Goal: Task Accomplishment & Management: Manage account settings

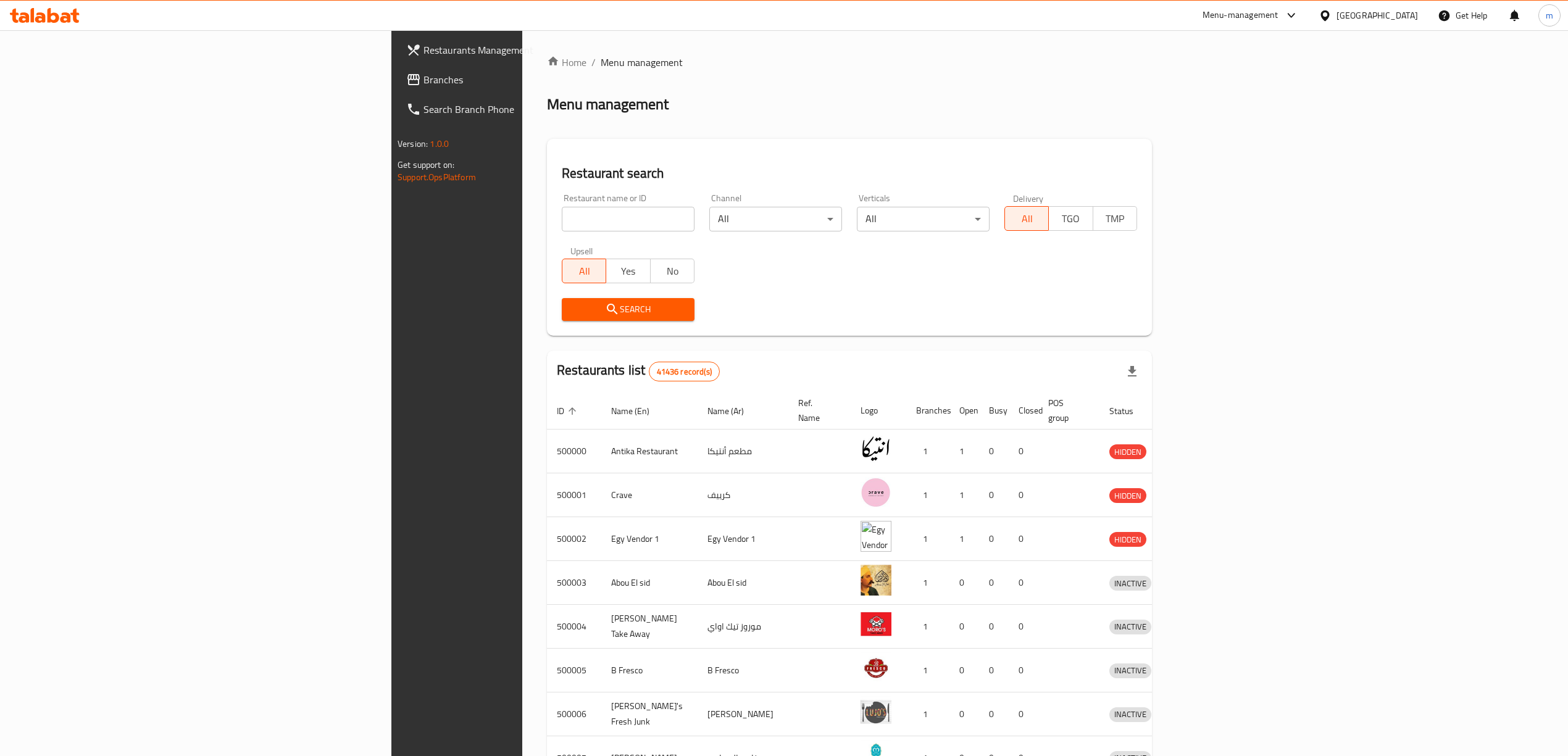
click at [1413, 24] on div "[GEOGRAPHIC_DATA]" at bounding box center [1369, 16] width 119 height 29
click at [1412, 18] on div "[GEOGRAPHIC_DATA]" at bounding box center [1378, 16] width 82 height 14
click at [1252, 228] on div "[GEOGRAPHIC_DATA]" at bounding box center [1284, 237] width 101 height 29
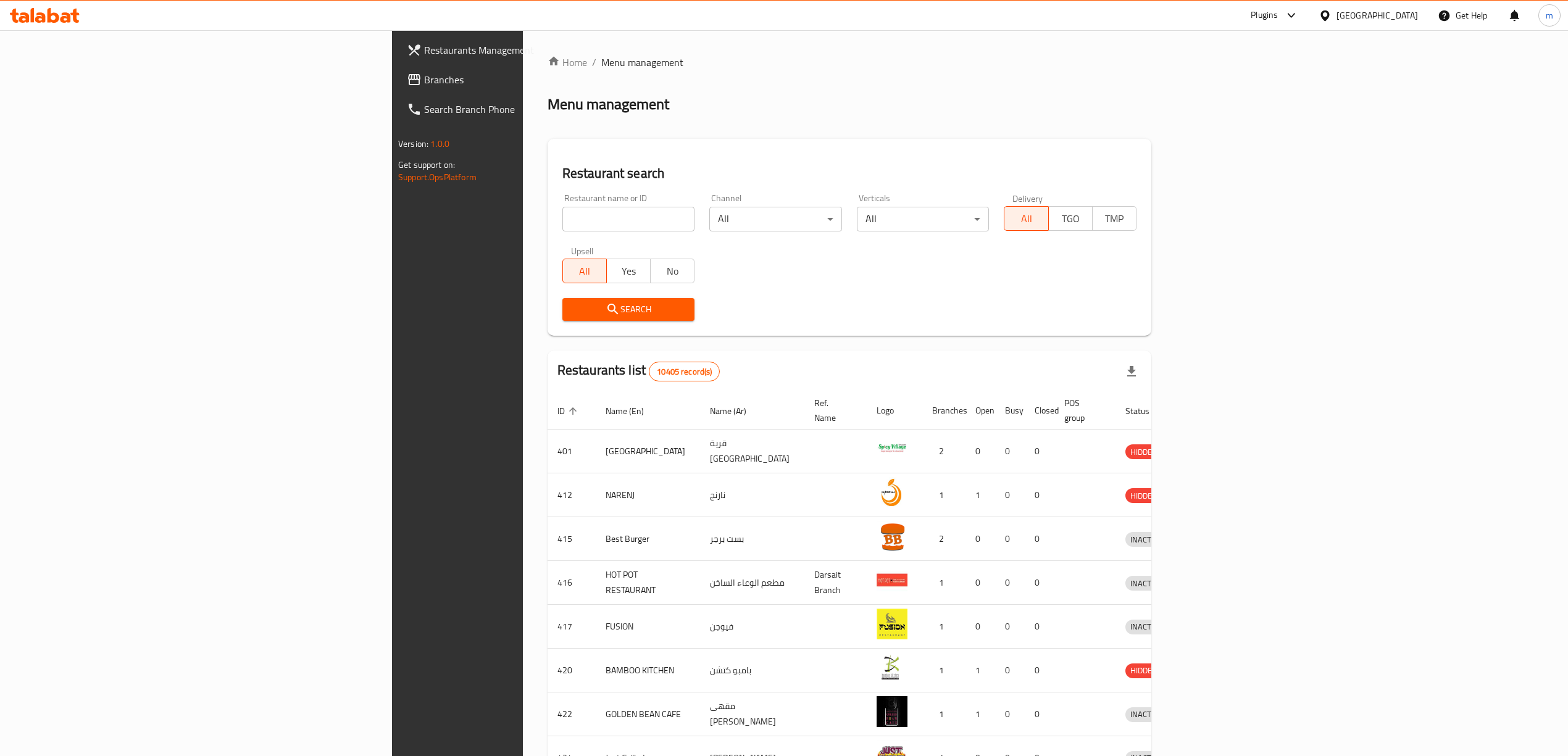
click at [424, 83] on span "Branches" at bounding box center [534, 79] width 220 height 15
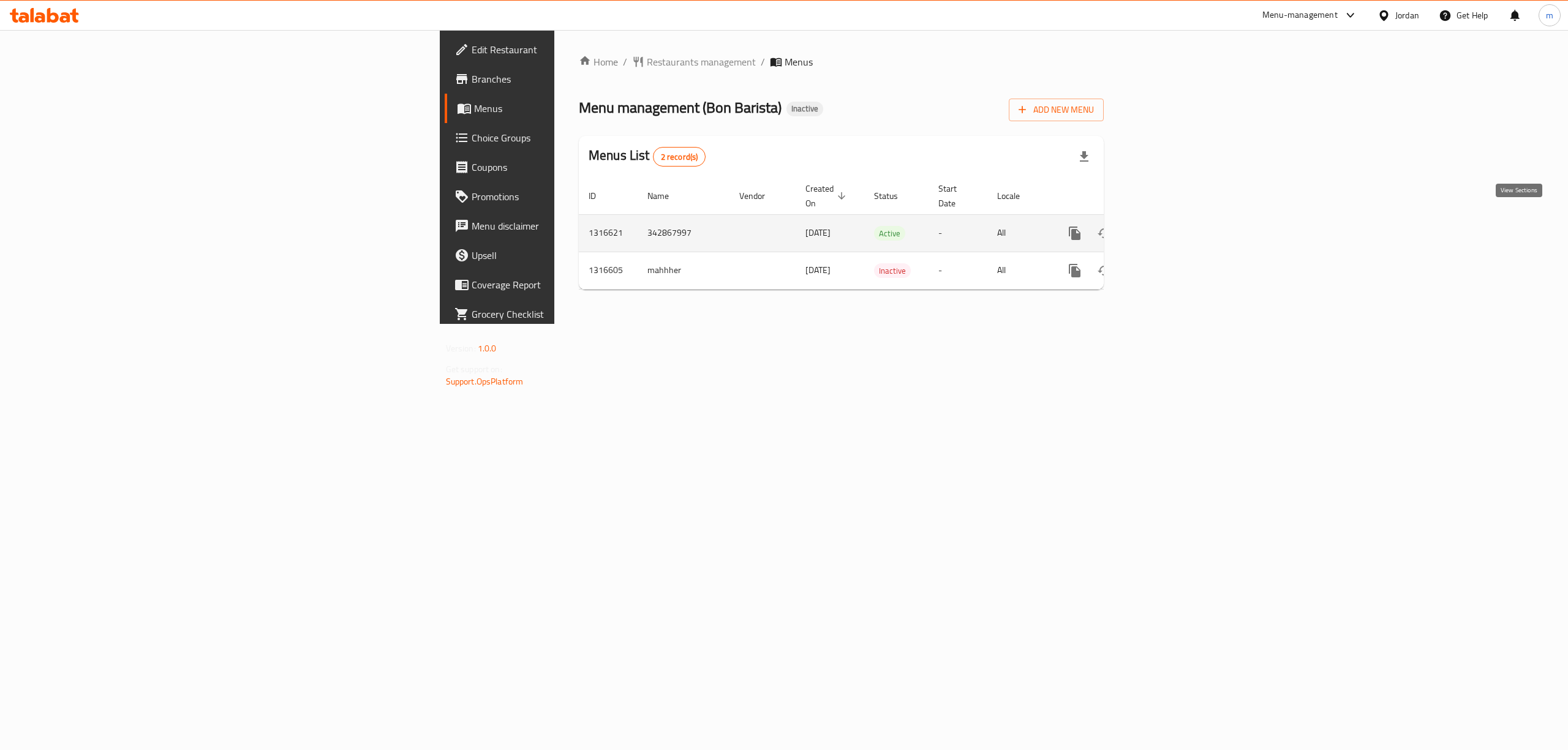
click at [1169, 228] on icon "enhanced table" at bounding box center [1163, 234] width 11 height 11
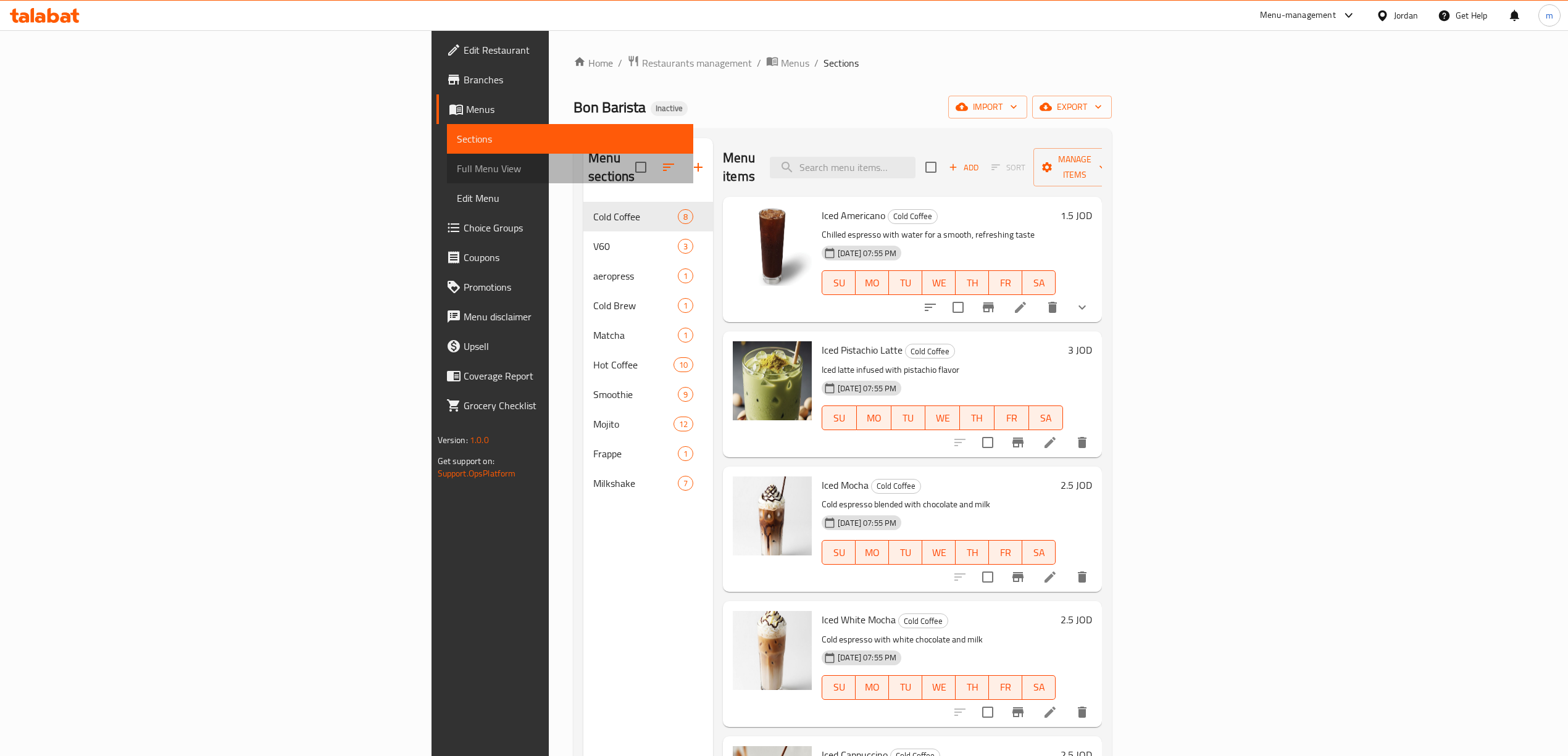
click at [457, 162] on span "Full Menu View" at bounding box center [570, 168] width 226 height 15
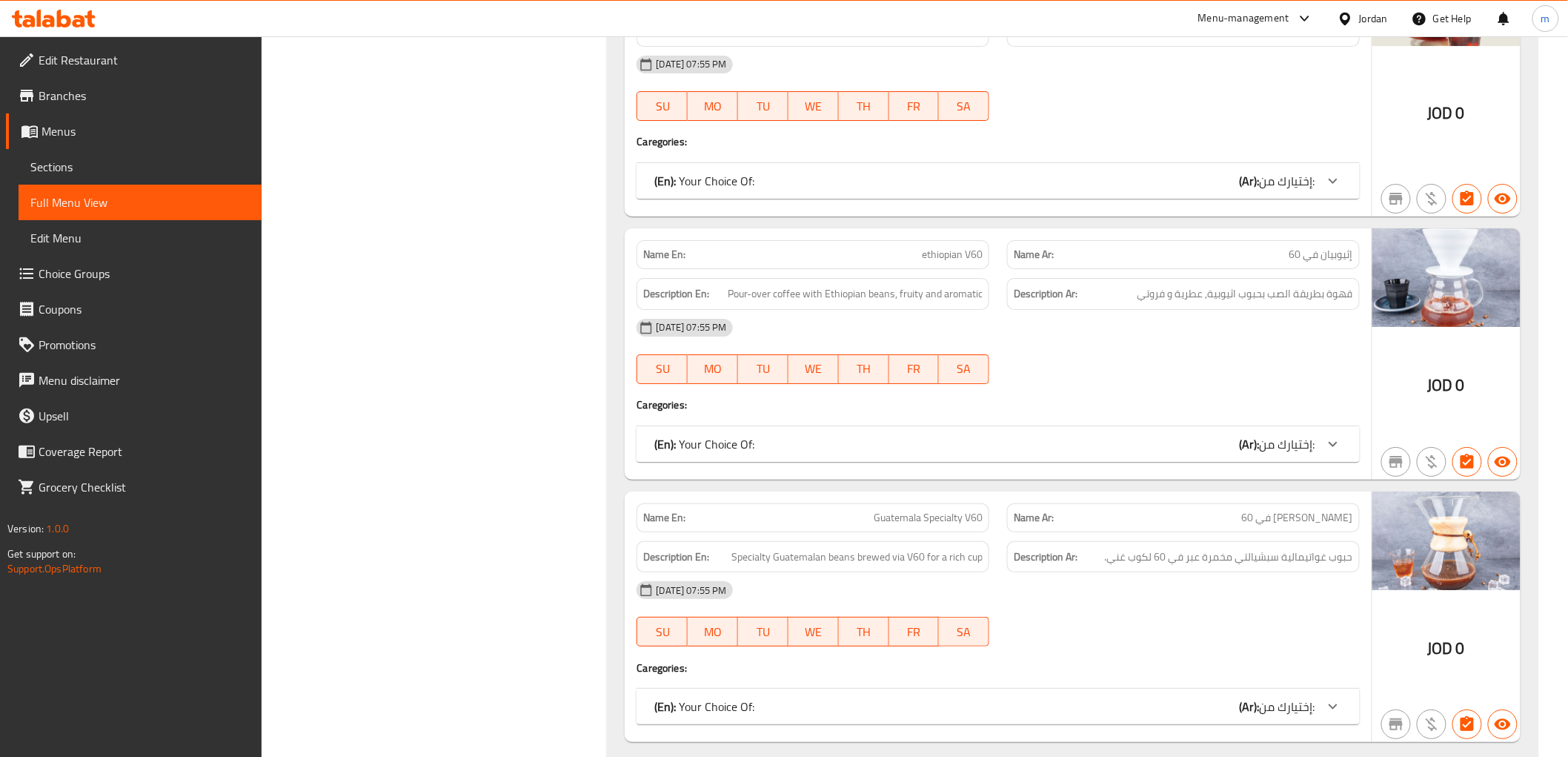
scroll to position [2225, 0]
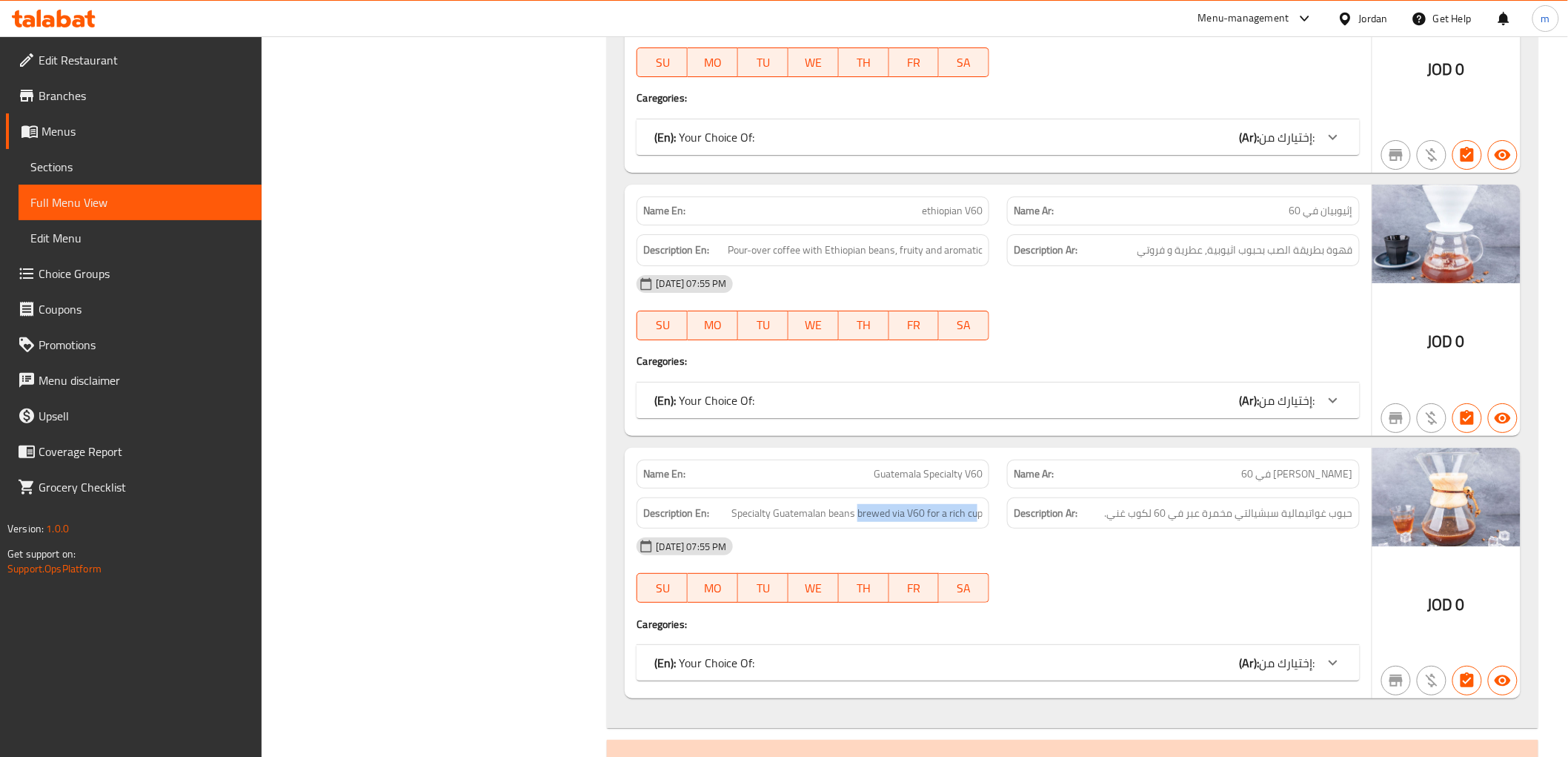
drag, startPoint x: 861, startPoint y: 506, endPoint x: 976, endPoint y: 522, distance: 116.1
click at [976, 522] on div "Description En: Specialty Guatemalan beans brewed via V60 for a rich cup" at bounding box center [813, 514] width 353 height 31
click at [959, 531] on div "09-10-2025 07:55 PM" at bounding box center [998, 547] width 741 height 35
click at [1313, 482] on span "جواتيمالا سبشيالتي في 60" at bounding box center [1297, 474] width 111 height 16
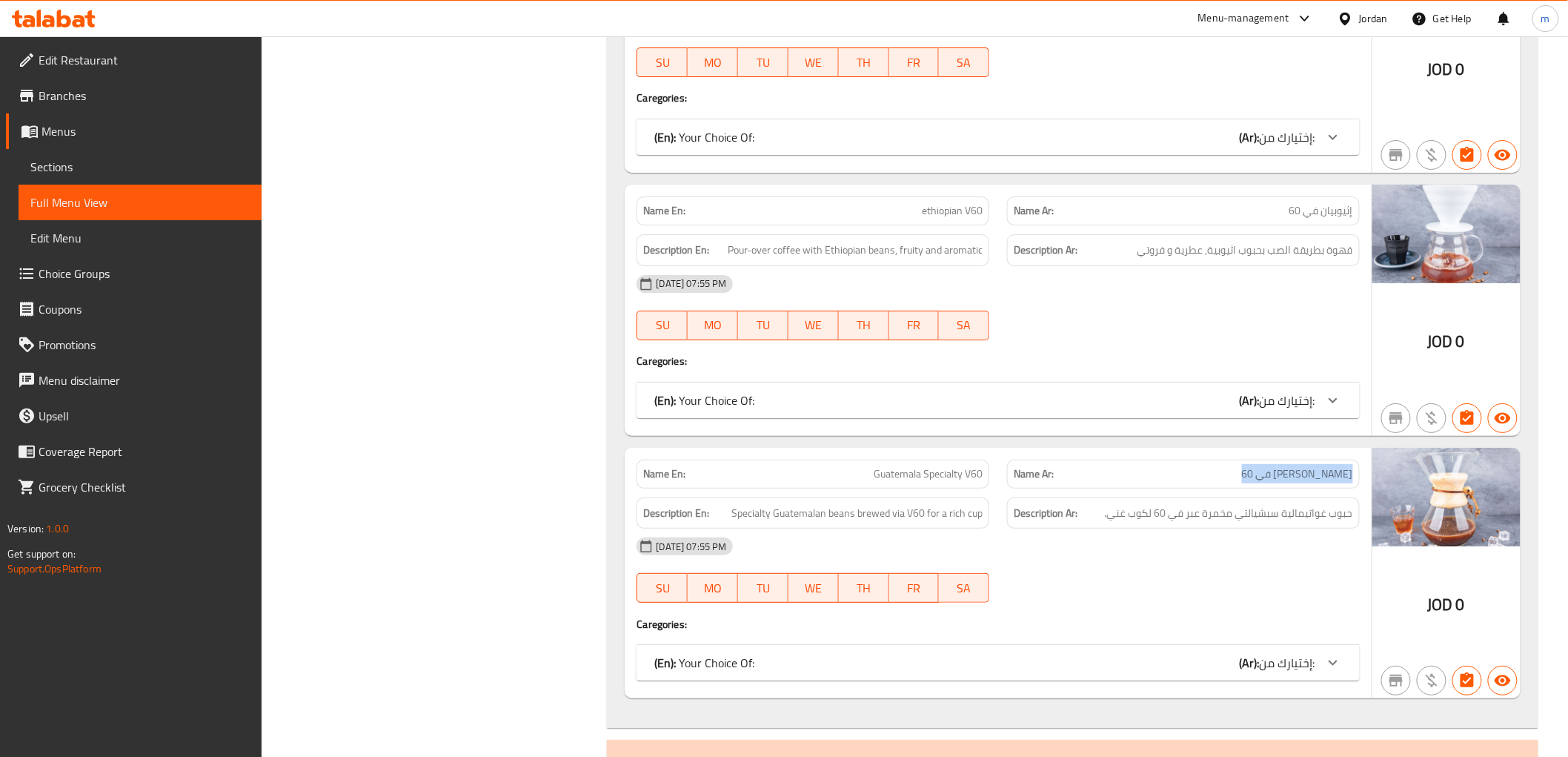
click at [1313, 482] on span "جواتيمالا سبشيالتي في 60" at bounding box center [1297, 474] width 111 height 16
copy span "جواتيمالا سبشيالتي في 60"
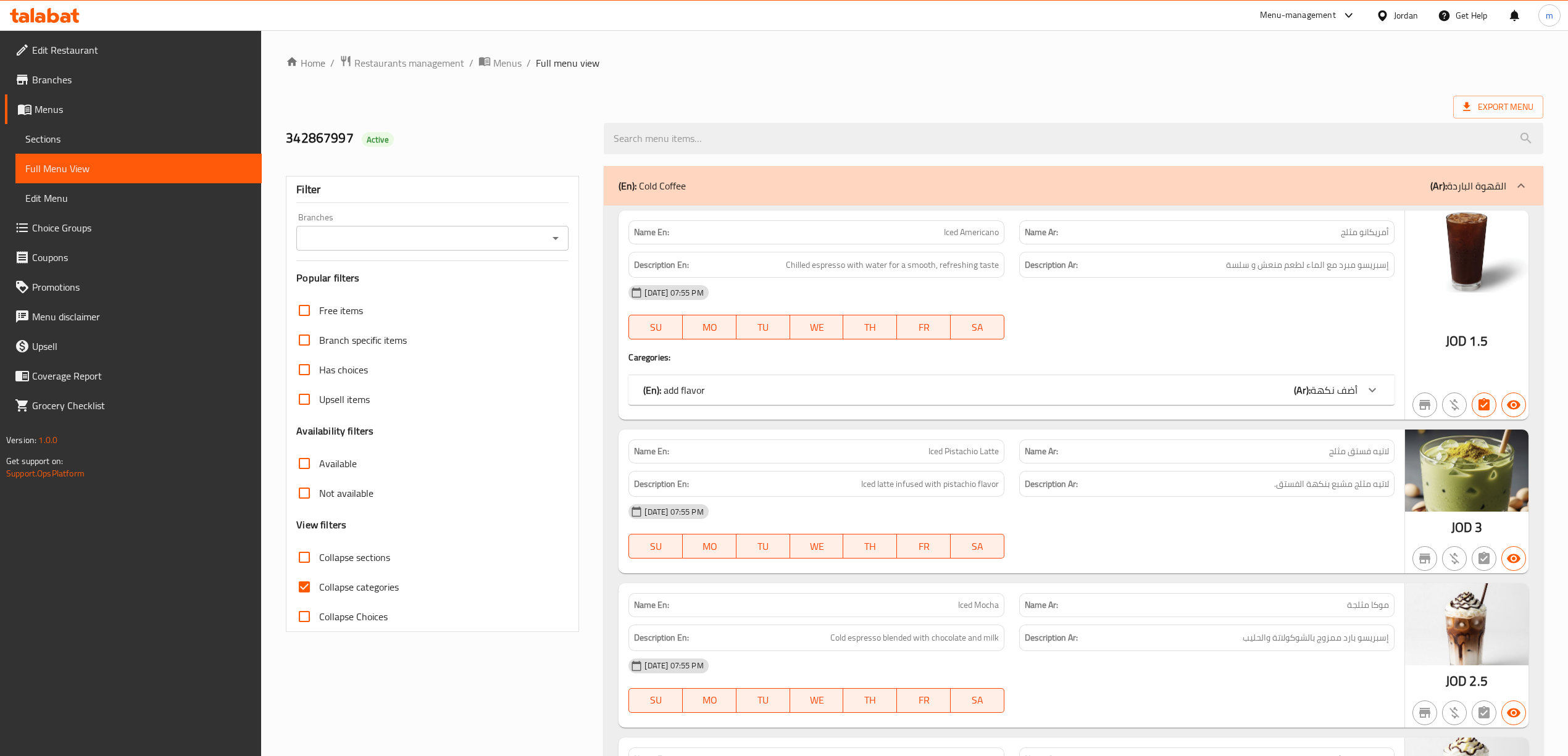
click at [70, 111] on span "Menus" at bounding box center [143, 110] width 217 height 15
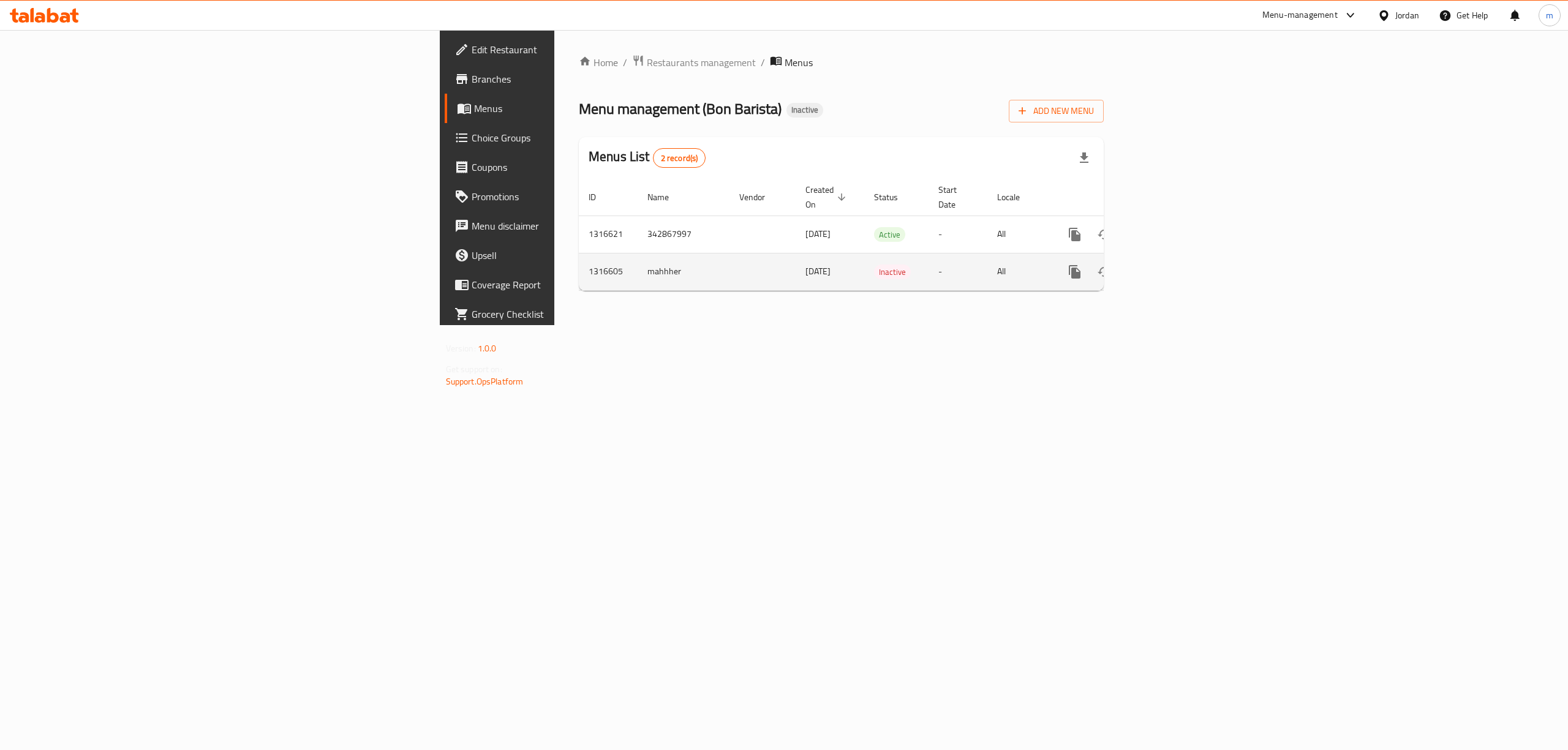
click at [1171, 264] on icon "enhanced table" at bounding box center [1163, 272] width 15 height 15
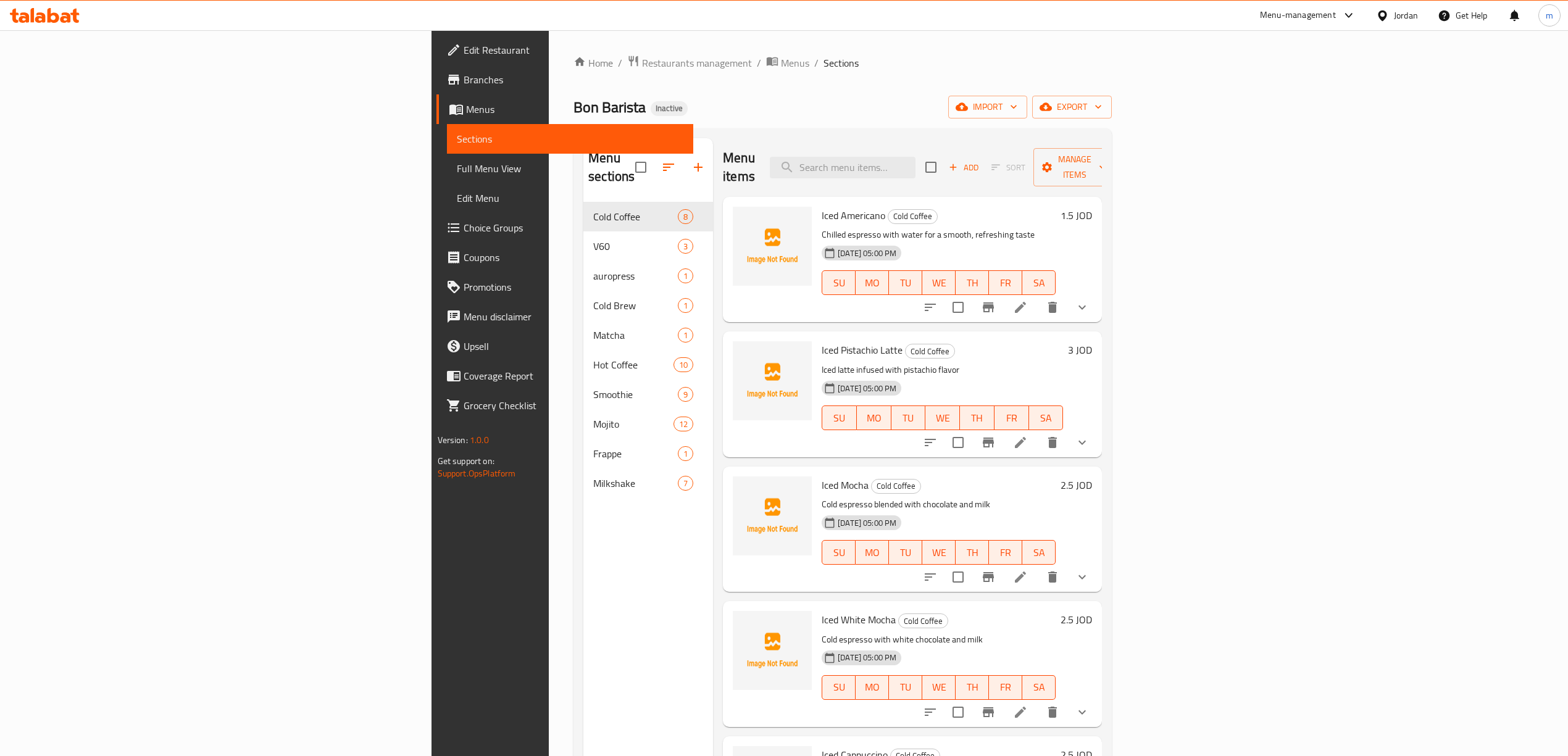
click at [457, 168] on span "Full Menu View" at bounding box center [570, 168] width 226 height 15
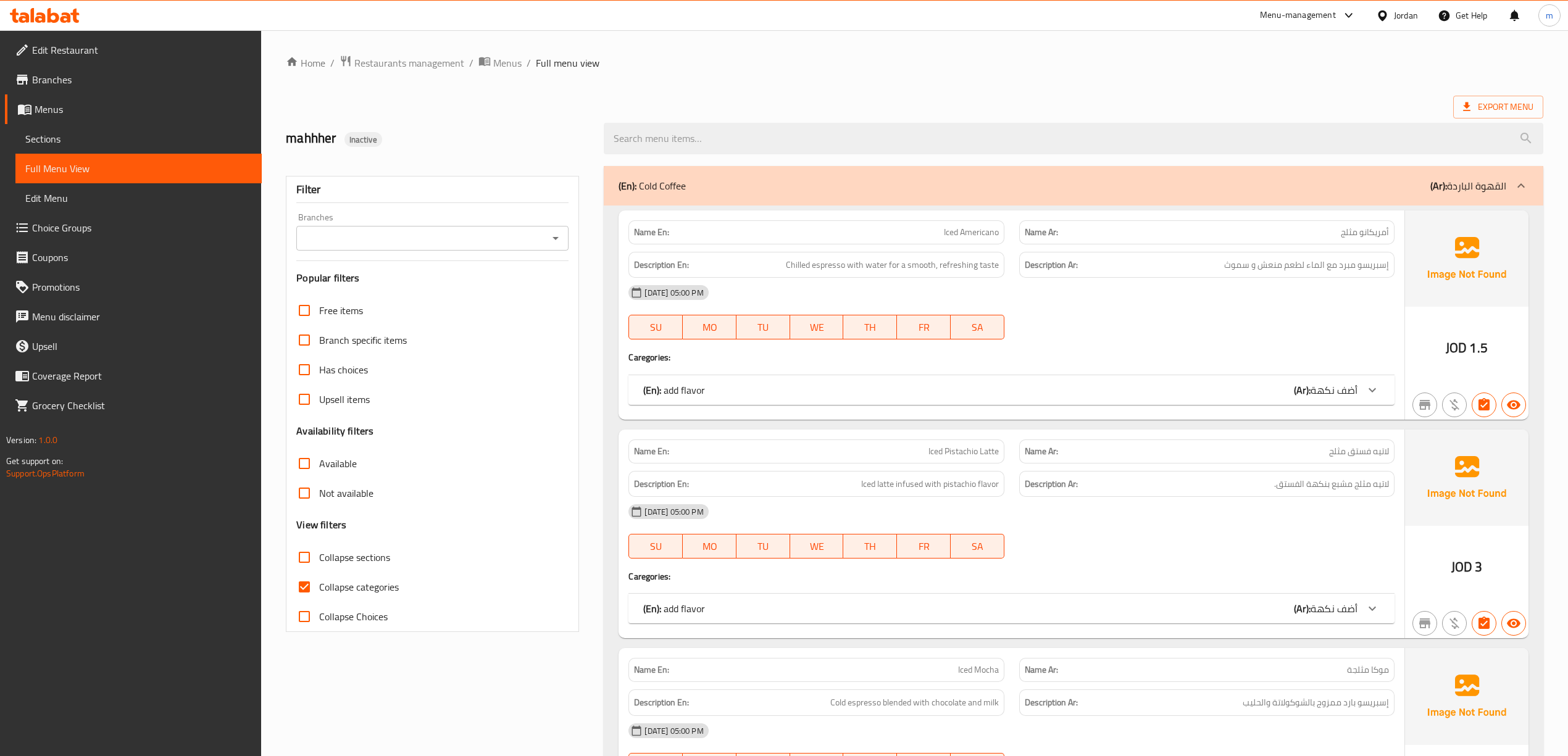
click at [1529, 186] on div at bounding box center [1521, 186] width 29 height 29
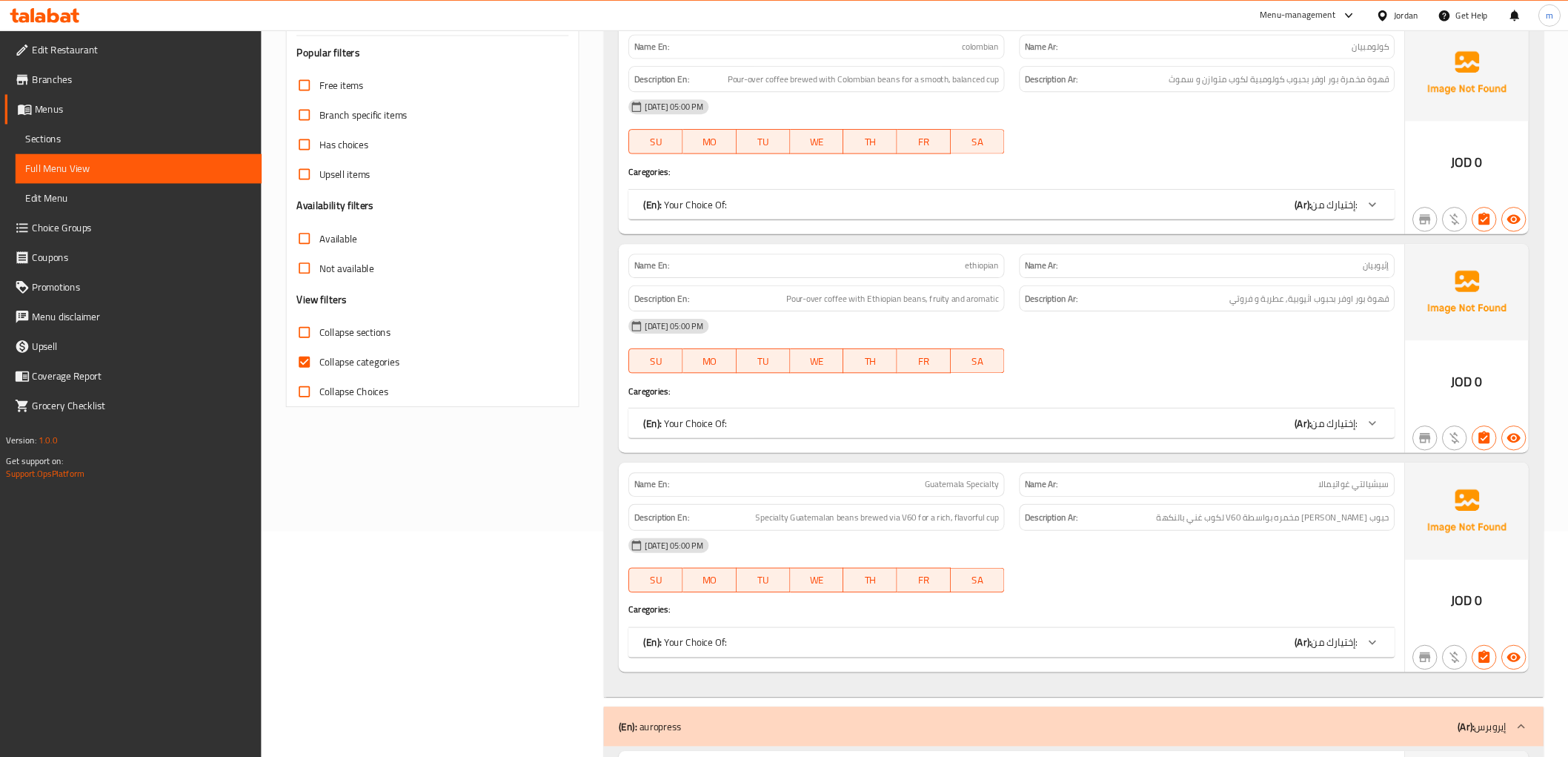
scroll to position [297, 0]
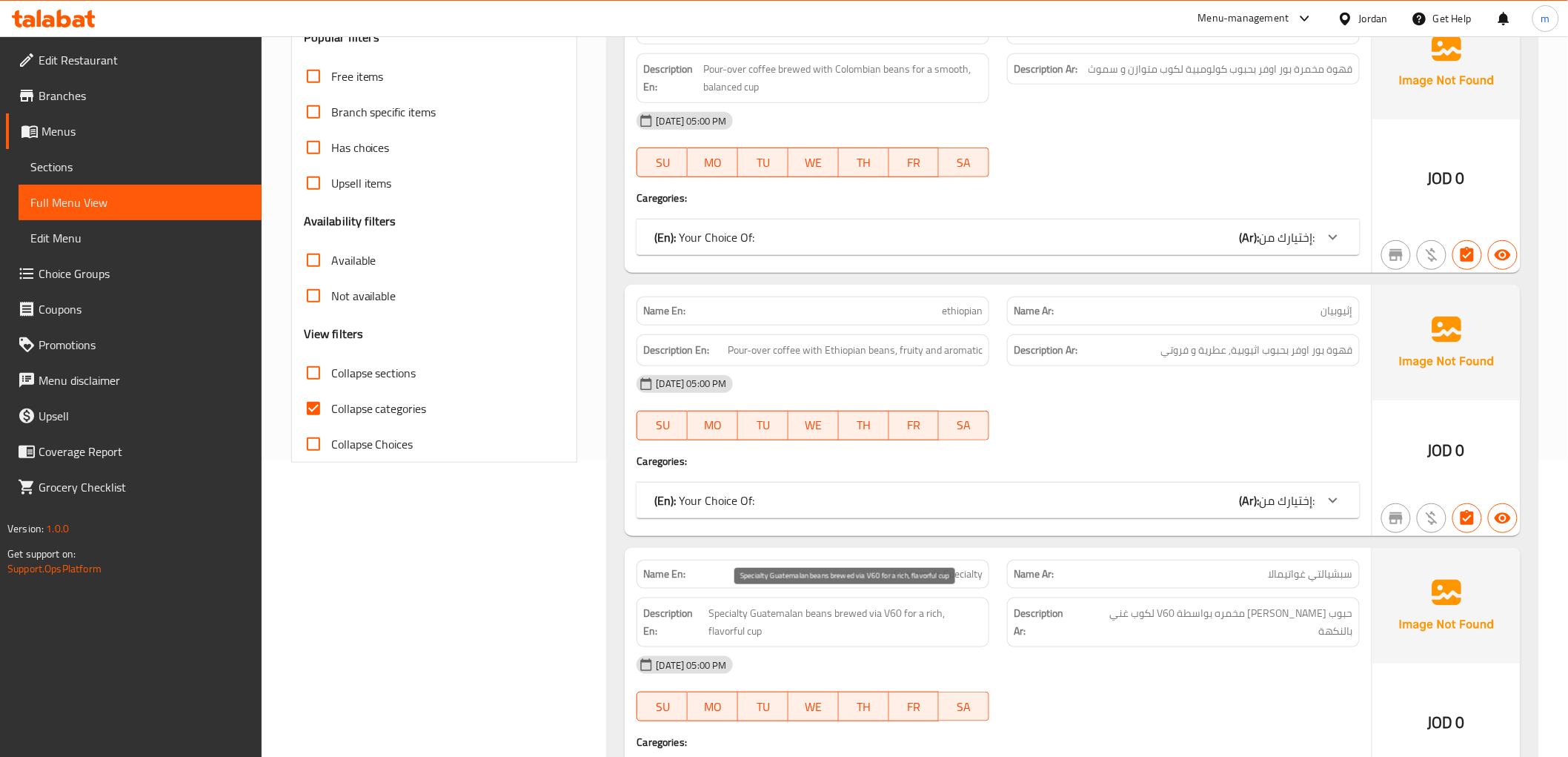
click at [964, 616] on span "Specialty Guatemalan beans brewed via V60 for a rich, flavorful cup" at bounding box center [845, 622] width 274 height 36
click at [958, 634] on span "Specialty Guatemalan beans brewed via V60 for a rich, flavorful cup" at bounding box center [845, 622] width 274 height 36
click at [962, 617] on span "Specialty Guatemalan beans brewed via V60 for a rich, flavorful cup" at bounding box center [845, 622] width 274 height 36
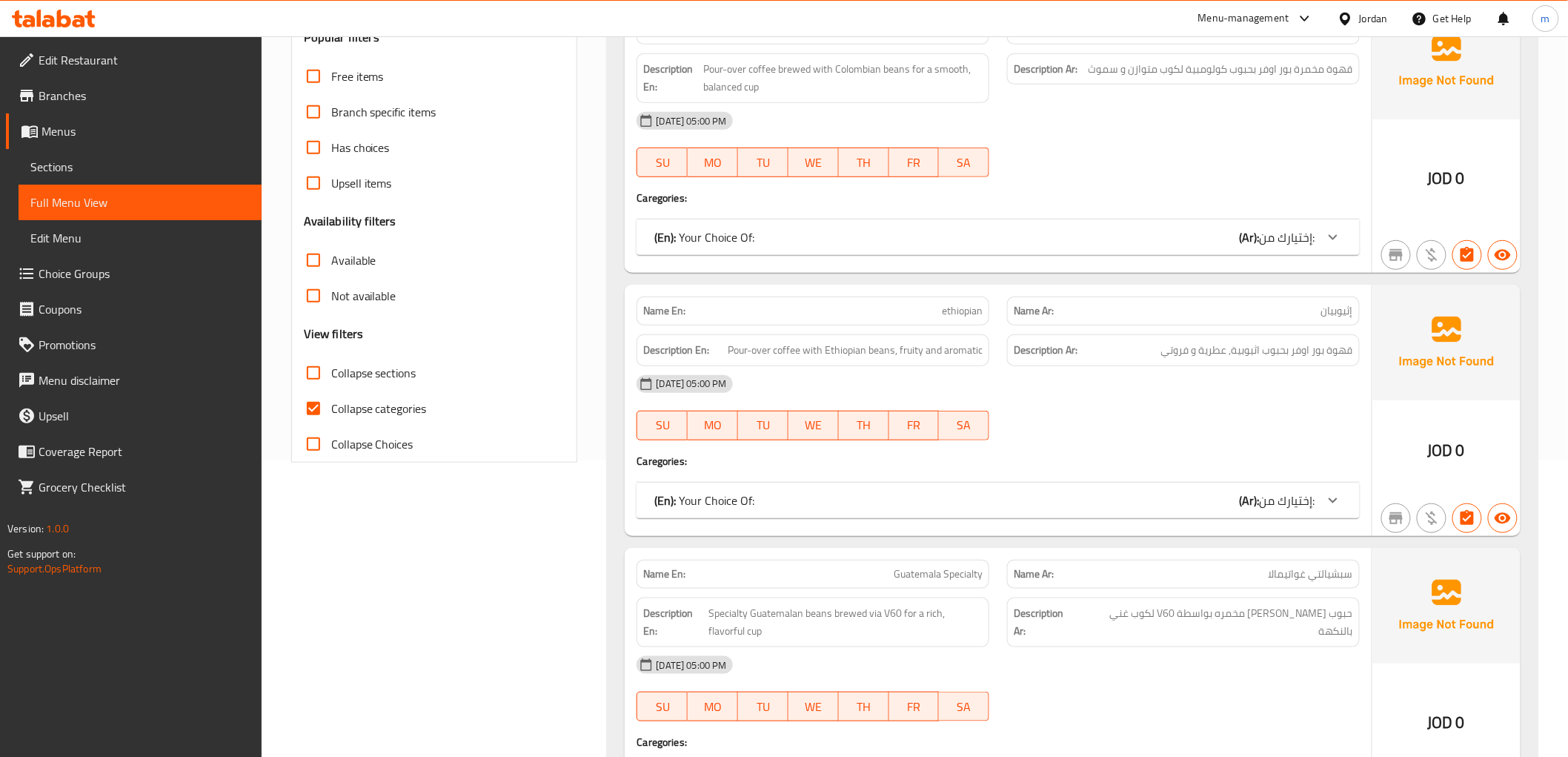
click at [953, 646] on div "Description En: Specialty Guatemalan beans brewed via V60 for a rich, flavorful…" at bounding box center [813, 622] width 353 height 50
click at [967, 614] on span "Specialty Guatemalan beans brewed via V60 for a rich, flavorful cup" at bounding box center [845, 622] width 274 height 36
click at [957, 625] on span "Specialty Guatemalan beans brewed via V60 for a rich, flavorful cup" at bounding box center [845, 622] width 274 height 36
click at [961, 614] on span "Specialty Guatemalan beans brewed via V60 for a rich, flavorful cup" at bounding box center [845, 622] width 274 height 36
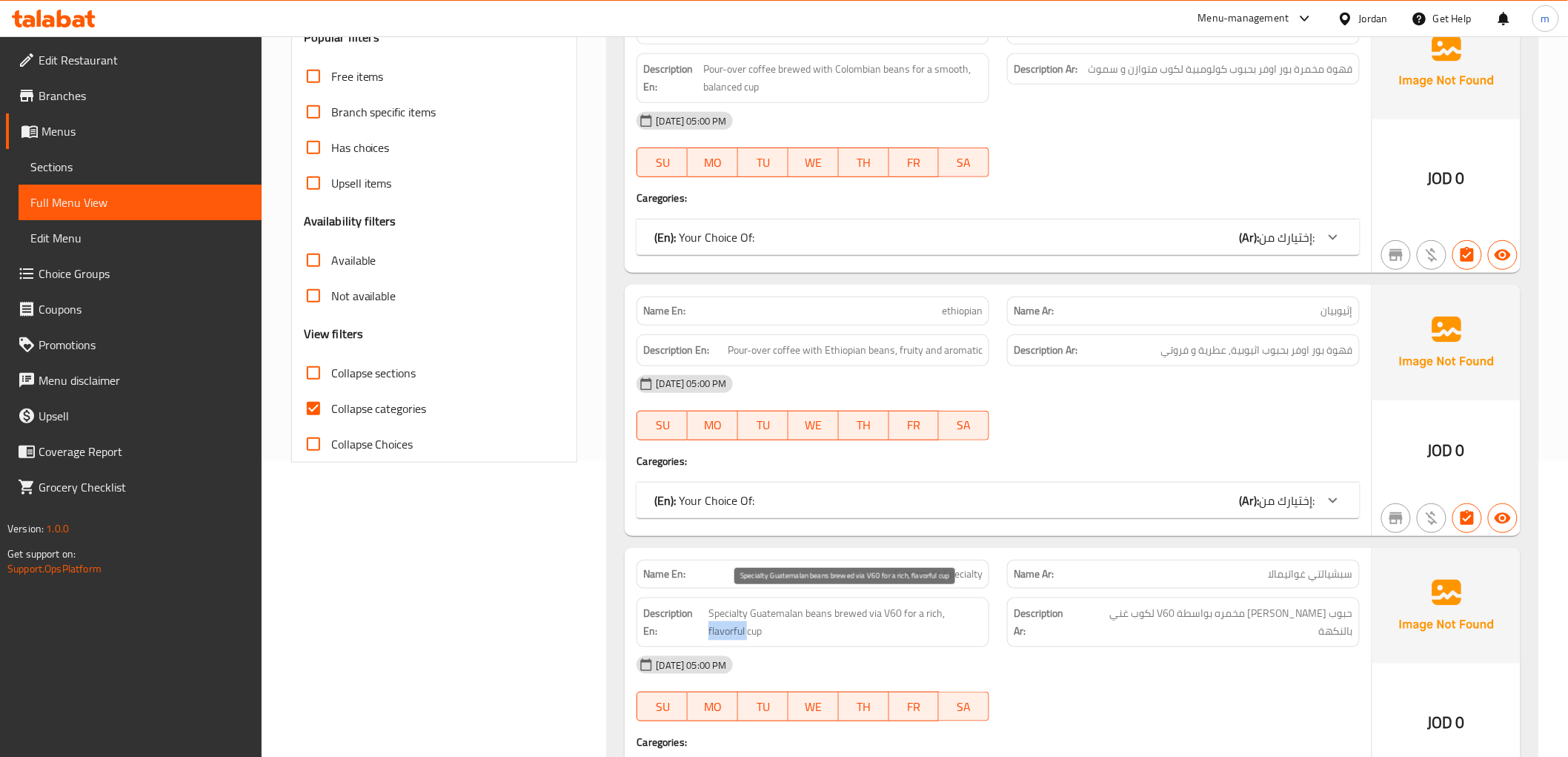
click at [961, 614] on span "Specialty Guatemalan beans brewed via V60 for a rich, flavorful cup" at bounding box center [845, 622] width 274 height 36
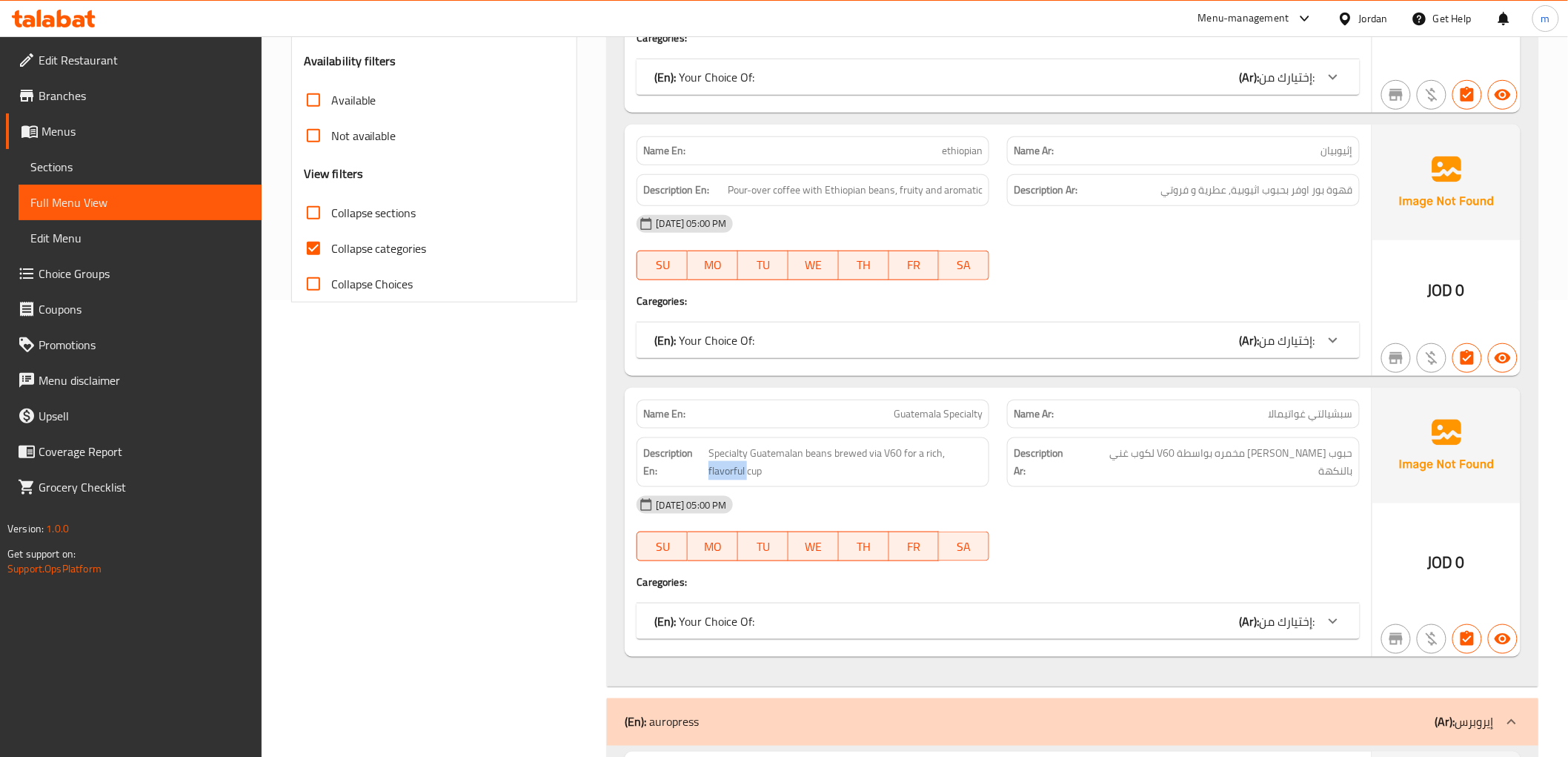
scroll to position [461, 0]
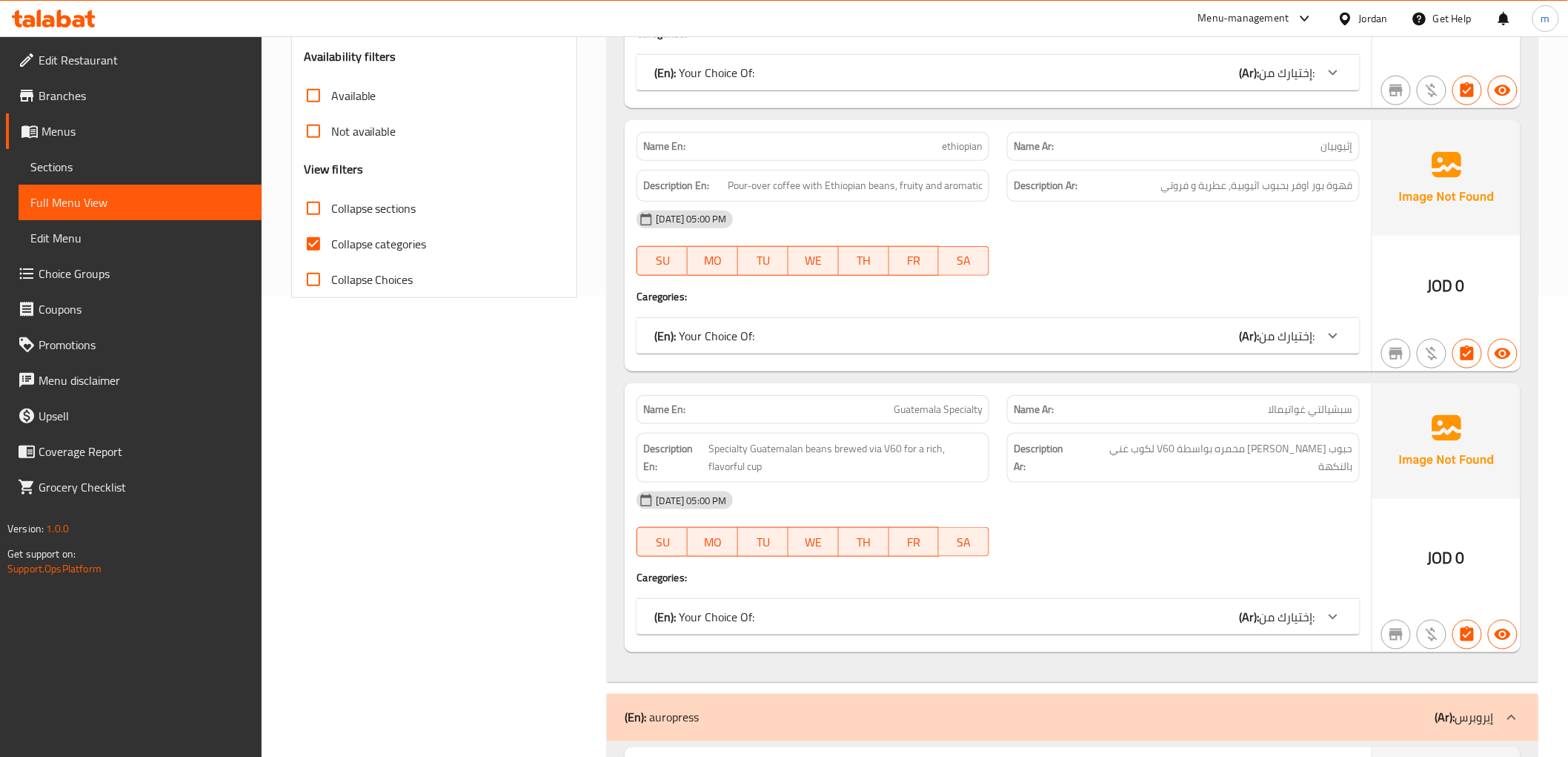
click at [1057, 580] on h4 "Caregories:" at bounding box center [998, 577] width 722 height 15
click at [1313, 406] on span "سبشيالتي غواتيمالا" at bounding box center [1311, 409] width 84 height 16
copy span "سبشيالتي غواتيمالا"
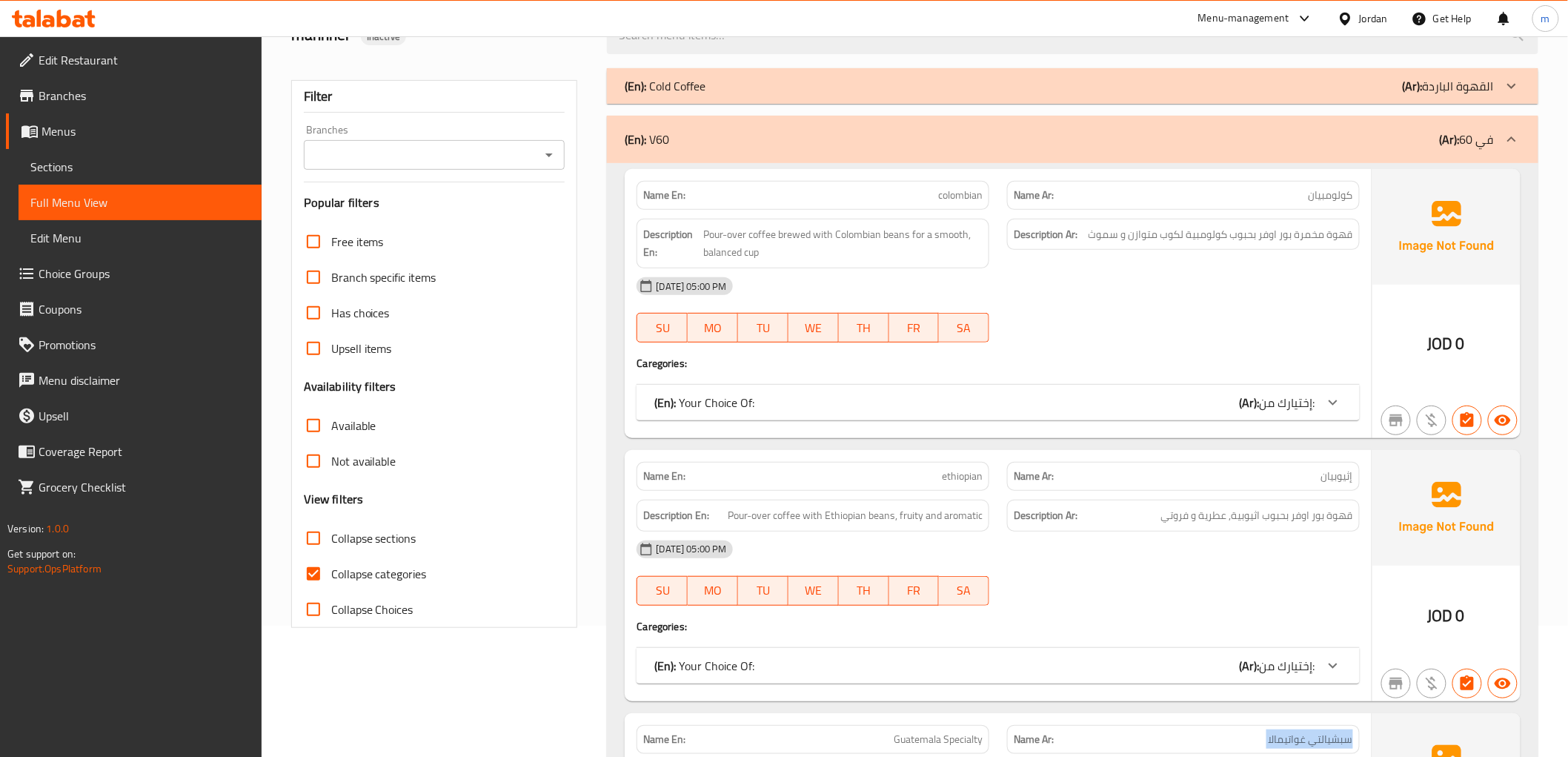
scroll to position [0, 0]
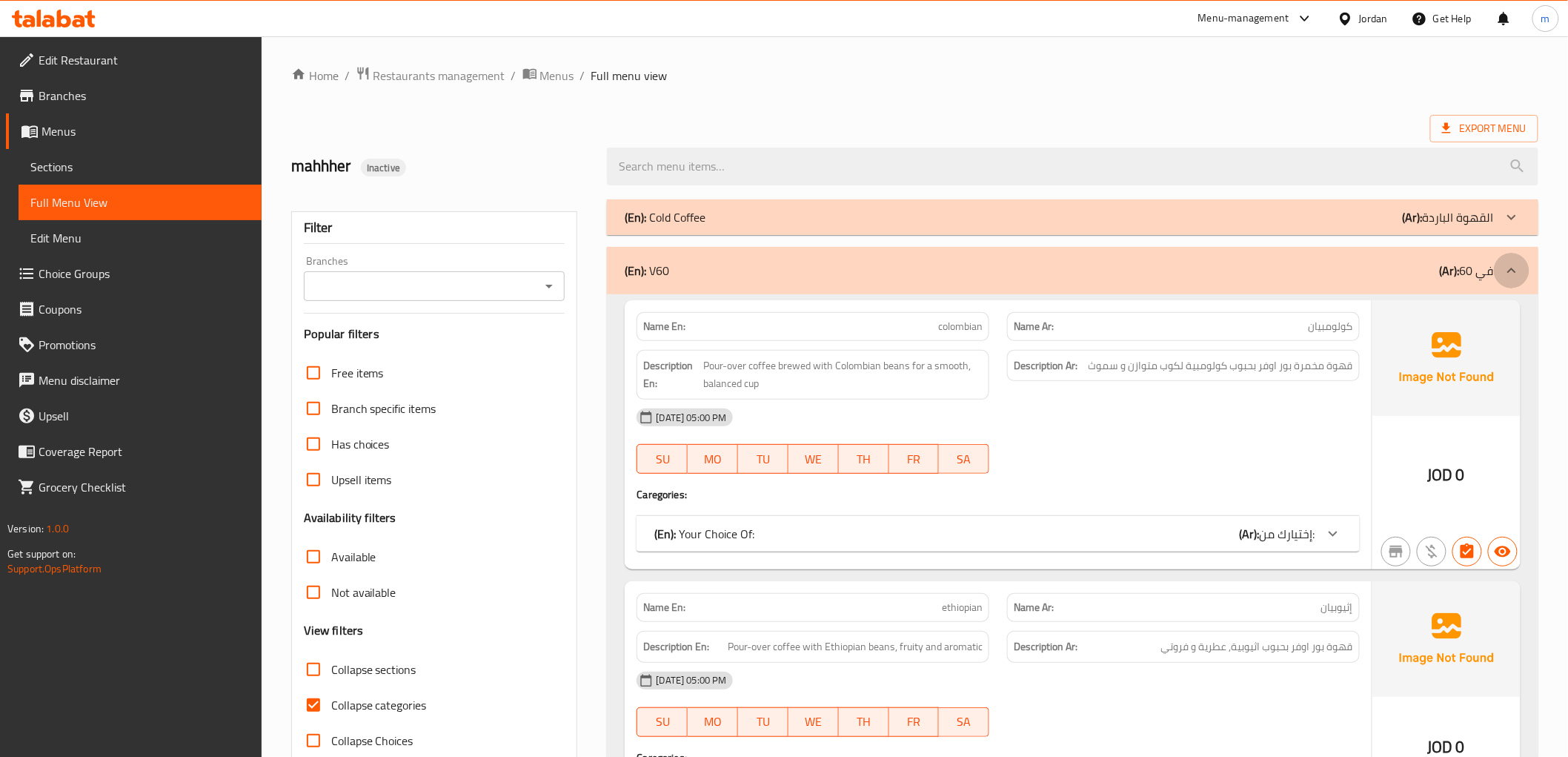
click at [1529, 264] on div at bounding box center [1512, 271] width 35 height 35
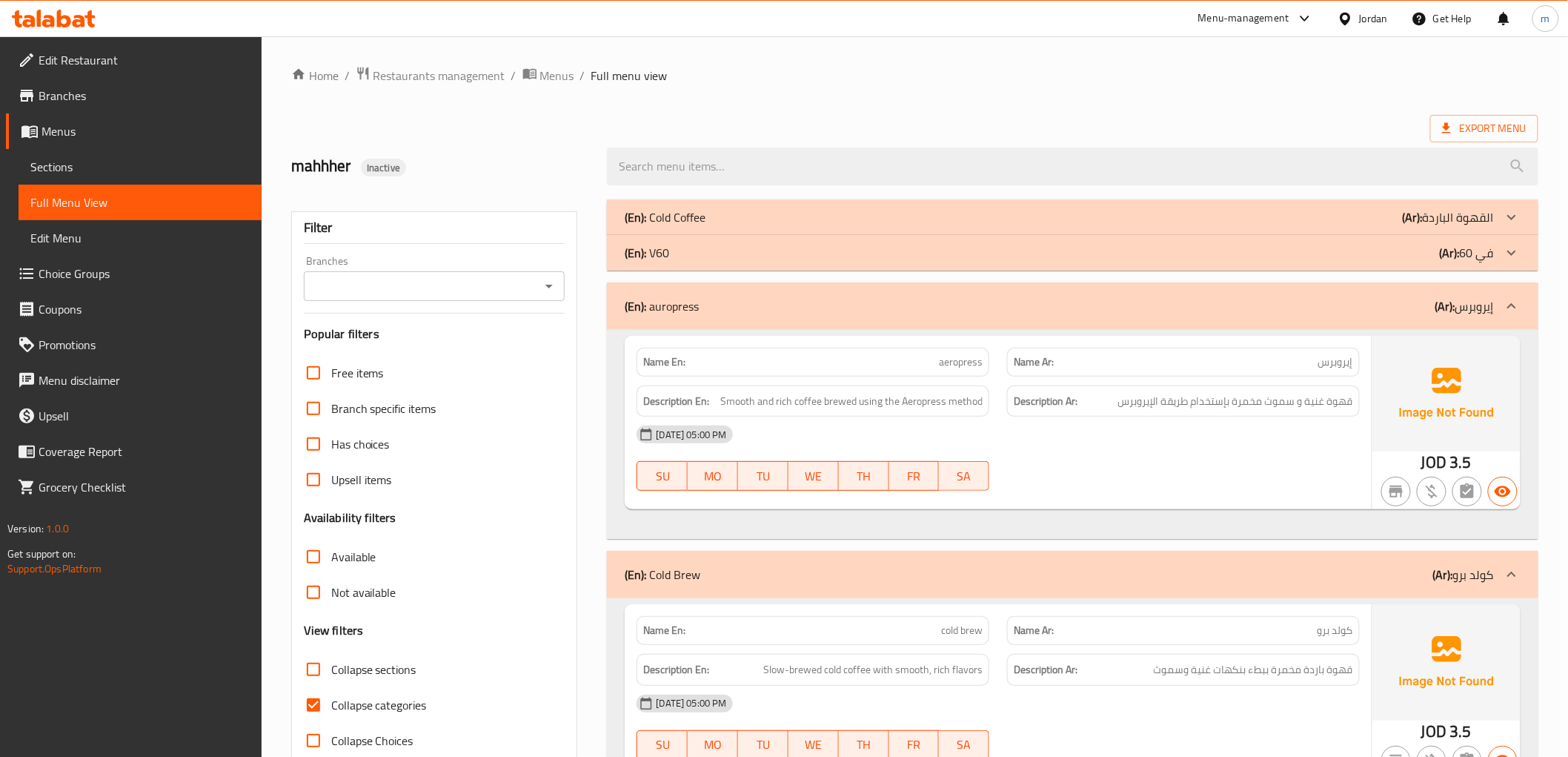
click at [1510, 301] on icon at bounding box center [1512, 306] width 18 height 18
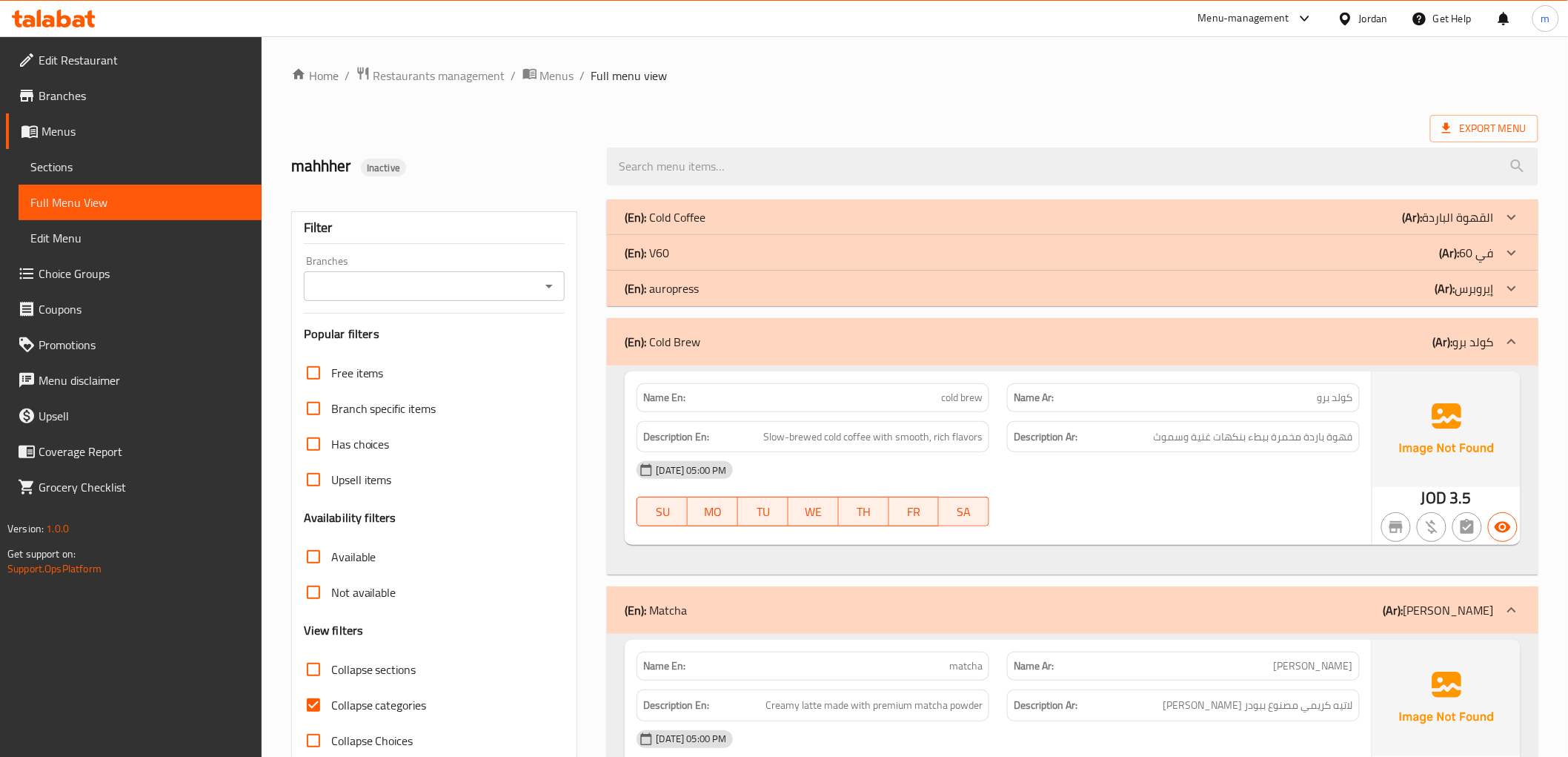
click at [1515, 330] on div at bounding box center [1512, 342] width 35 height 35
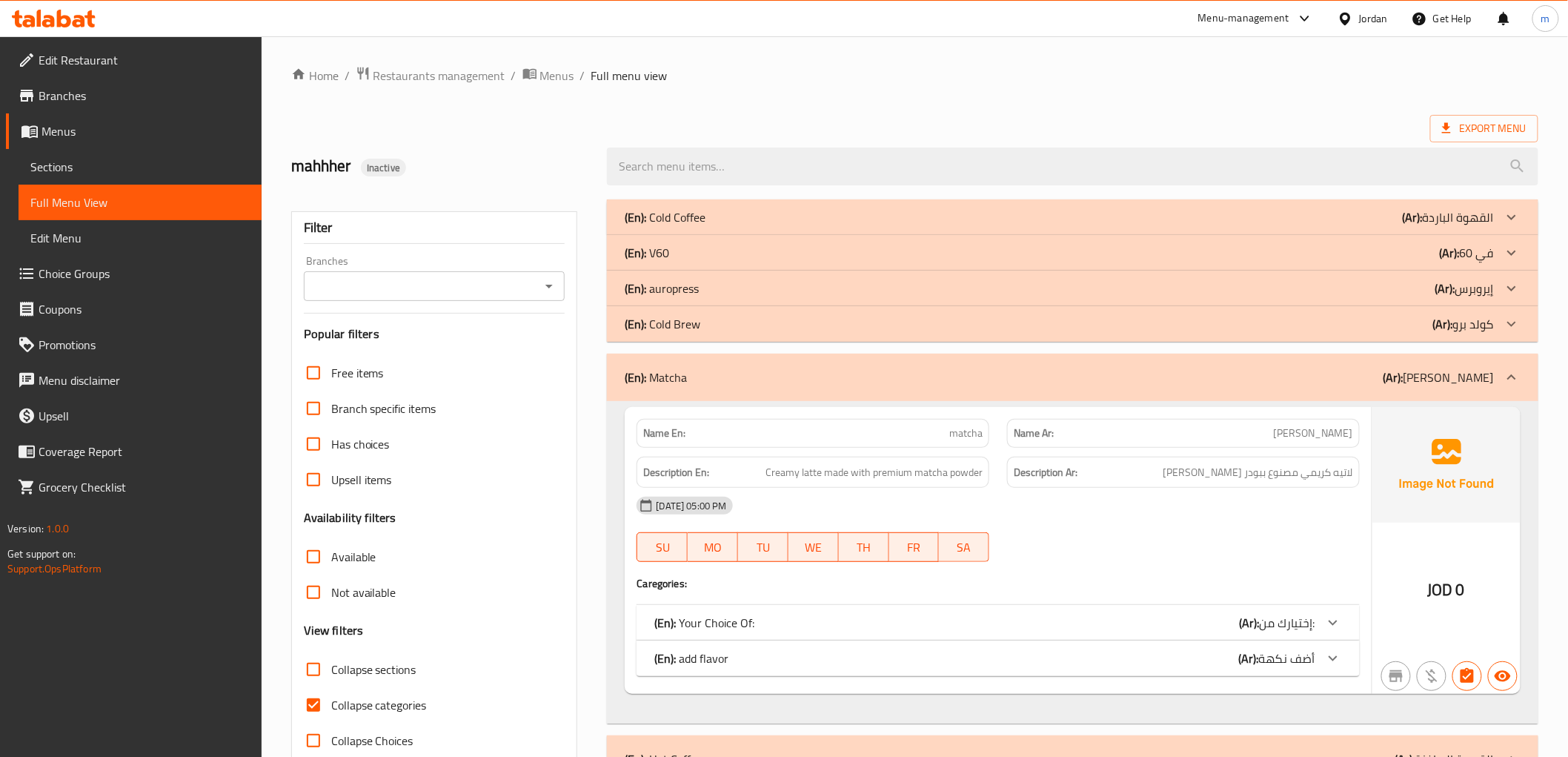
click at [1523, 380] on div at bounding box center [1512, 377] width 35 height 35
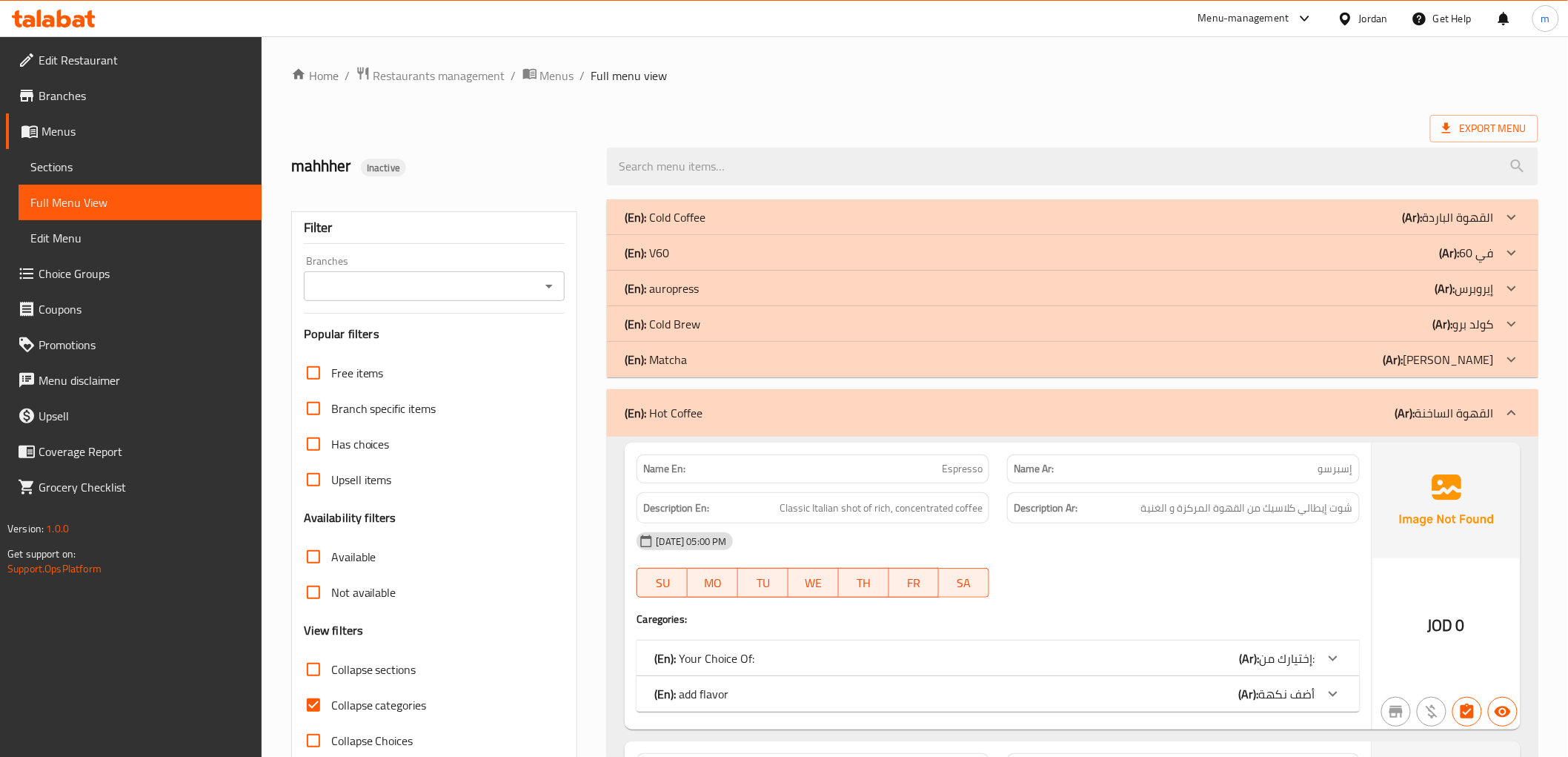
click at [1518, 407] on icon at bounding box center [1512, 413] width 18 height 18
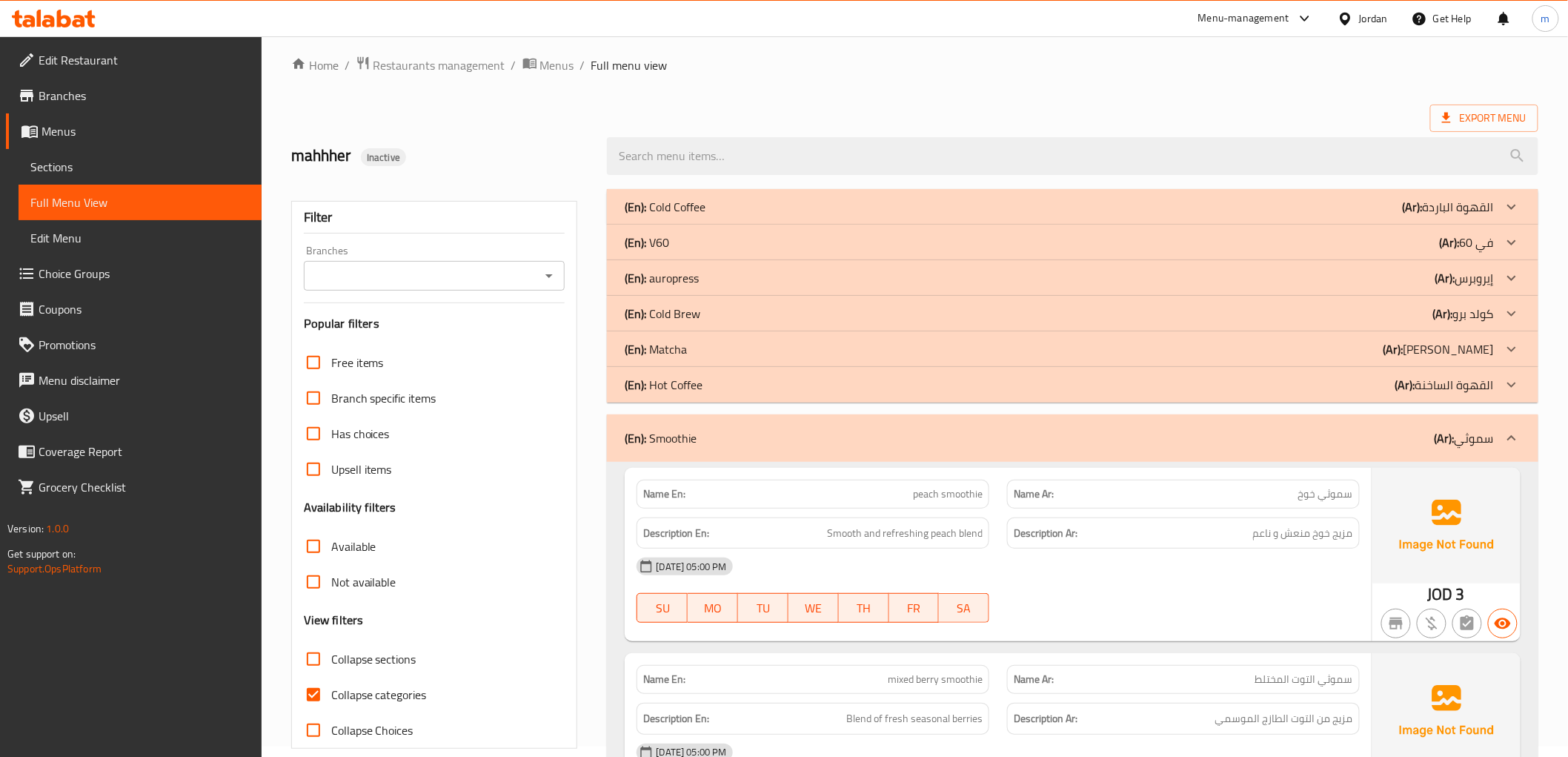
scroll to position [82, 0]
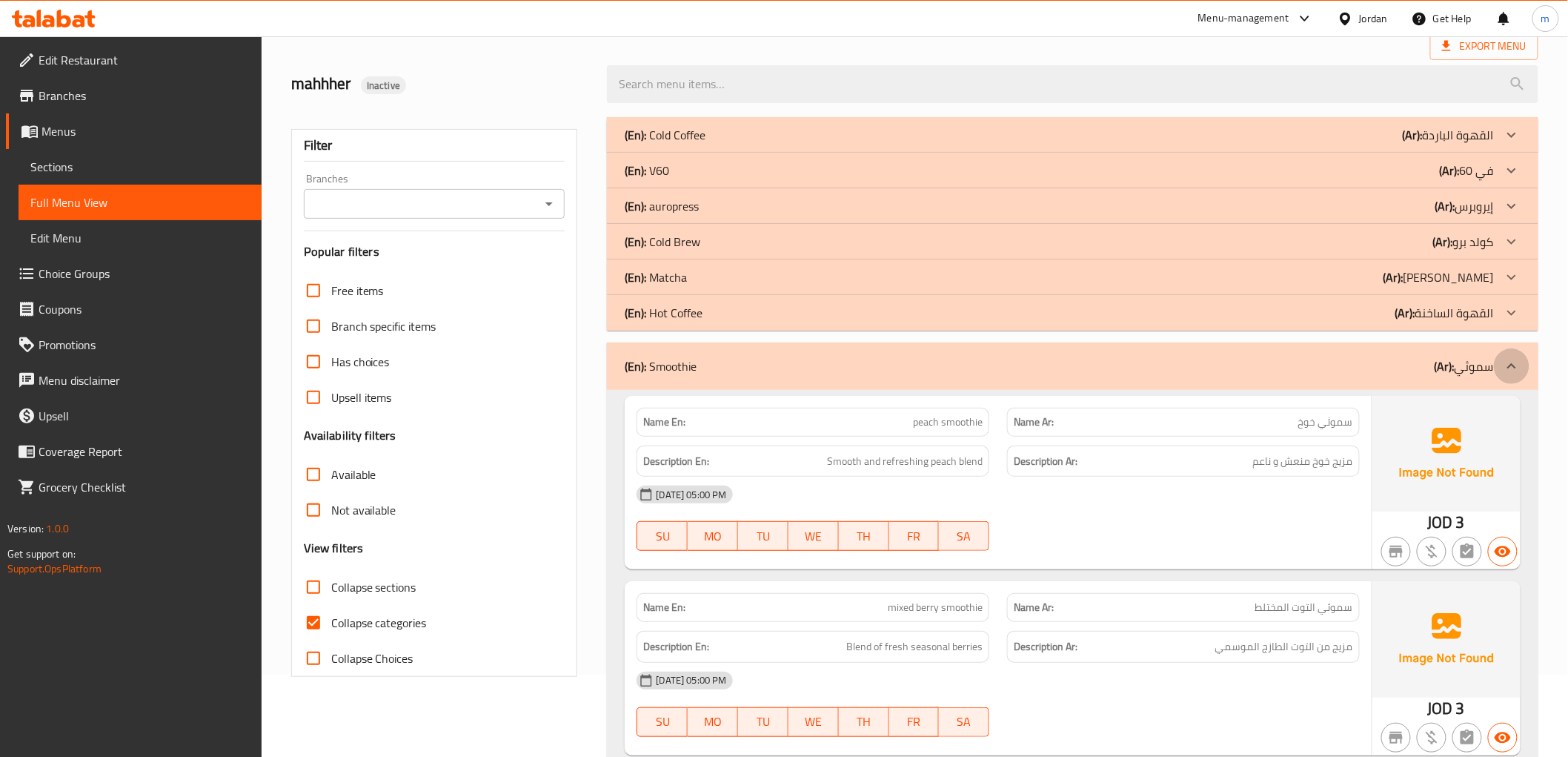
click at [1518, 369] on icon at bounding box center [1512, 366] width 18 height 18
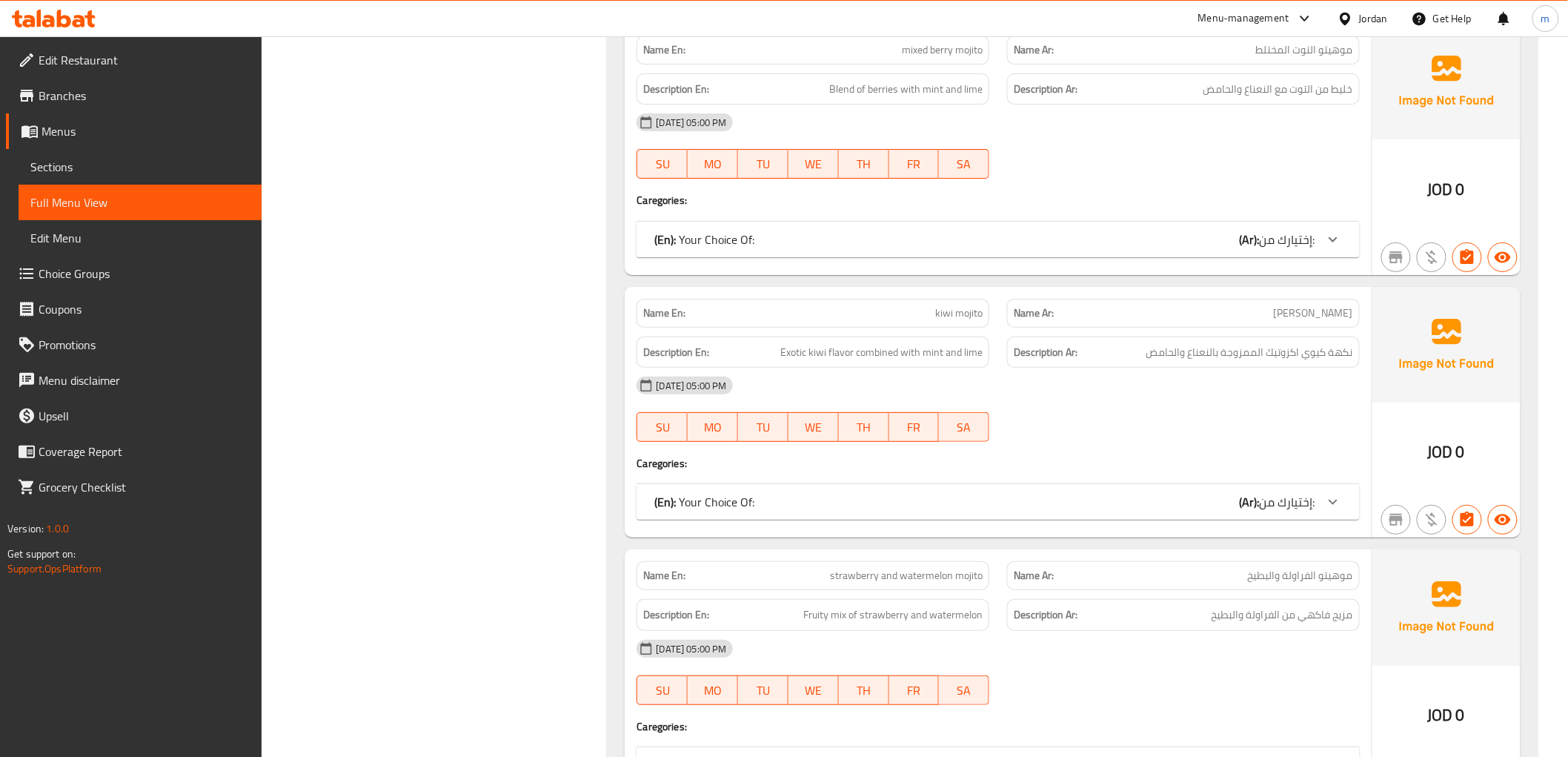
scroll to position [2471, 0]
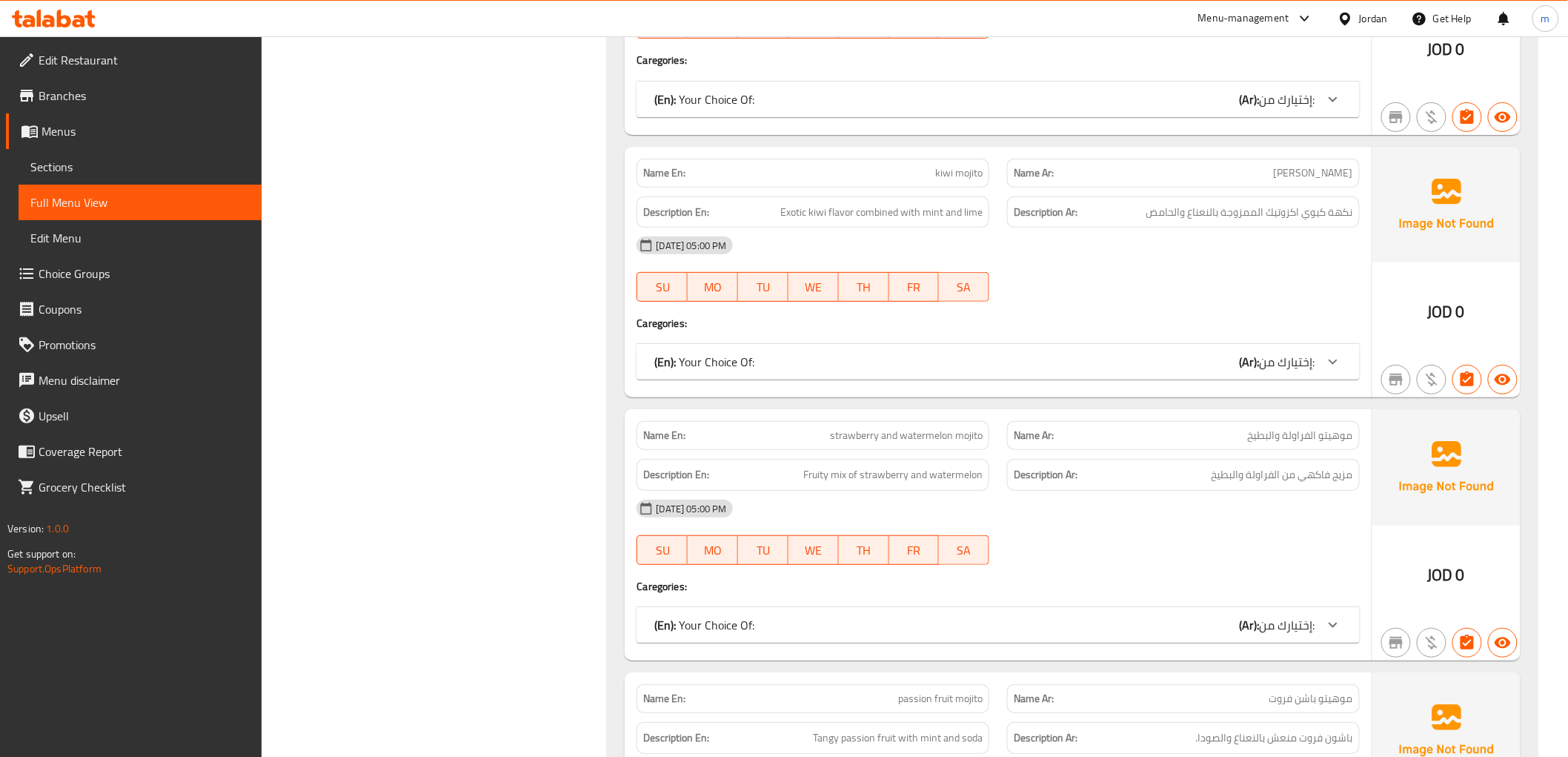
click at [928, 432] on span "strawberry and watermelon mojito" at bounding box center [907, 436] width 153 height 16
click at [853, 443] on span "strawberry and watermelon mojito" at bounding box center [907, 436] width 153 height 16
drag, startPoint x: 805, startPoint y: 474, endPoint x: 849, endPoint y: 476, distance: 44.0
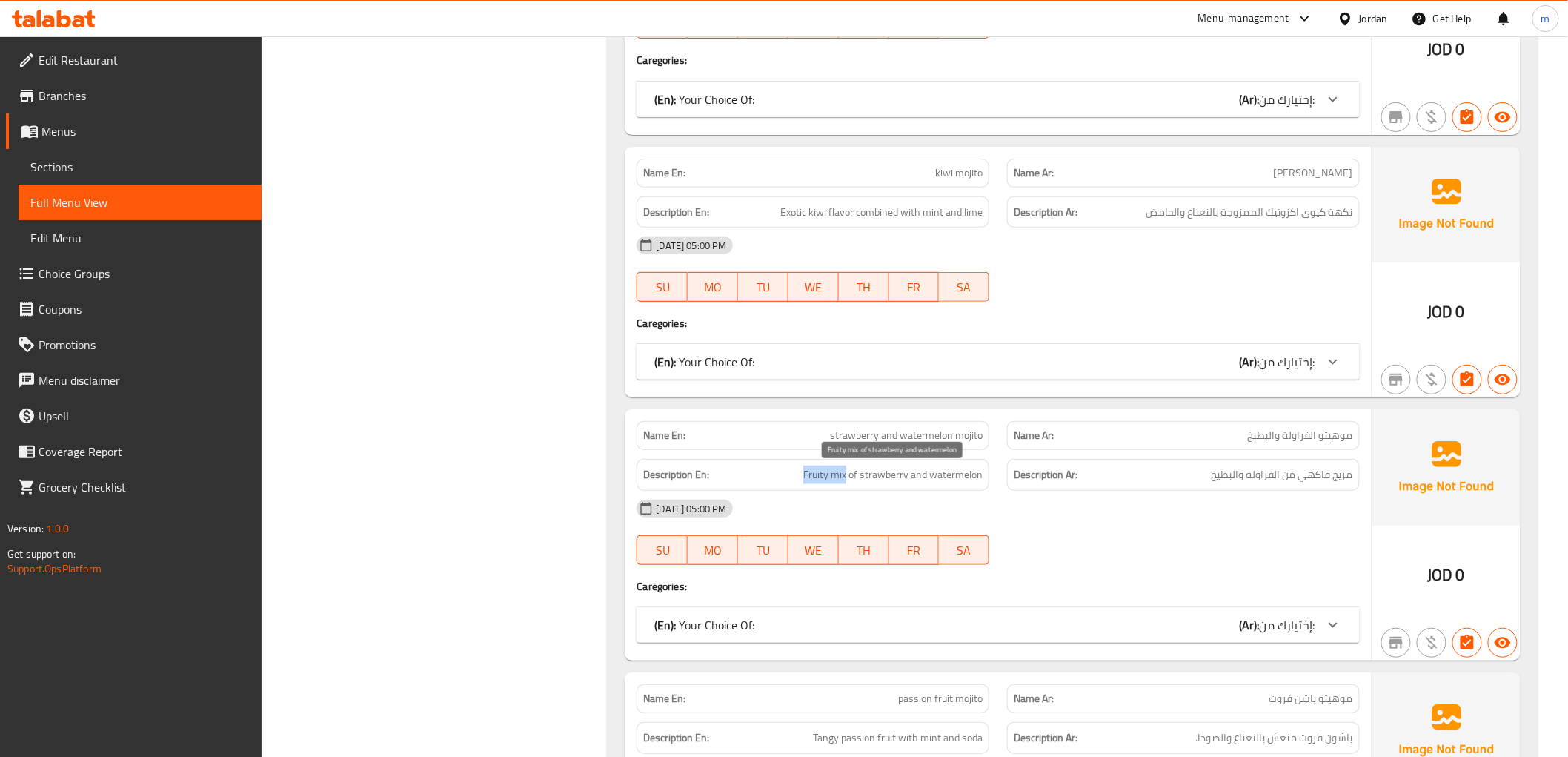
click at [849, 476] on span "Fruity mix of strawberry and watermelon" at bounding box center [893, 474] width 180 height 19
click at [816, 491] on div "Description En: Fruity mix of strawberry and watermelon" at bounding box center [813, 475] width 353 height 31
drag, startPoint x: 815, startPoint y: 479, endPoint x: 850, endPoint y: 484, distance: 35.4
click at [850, 484] on span "Fruity mix of strawberry and watermelon" at bounding box center [893, 474] width 180 height 19
click at [846, 487] on div "Description En: Fruity mix of strawberry and watermelon" at bounding box center [813, 475] width 353 height 31
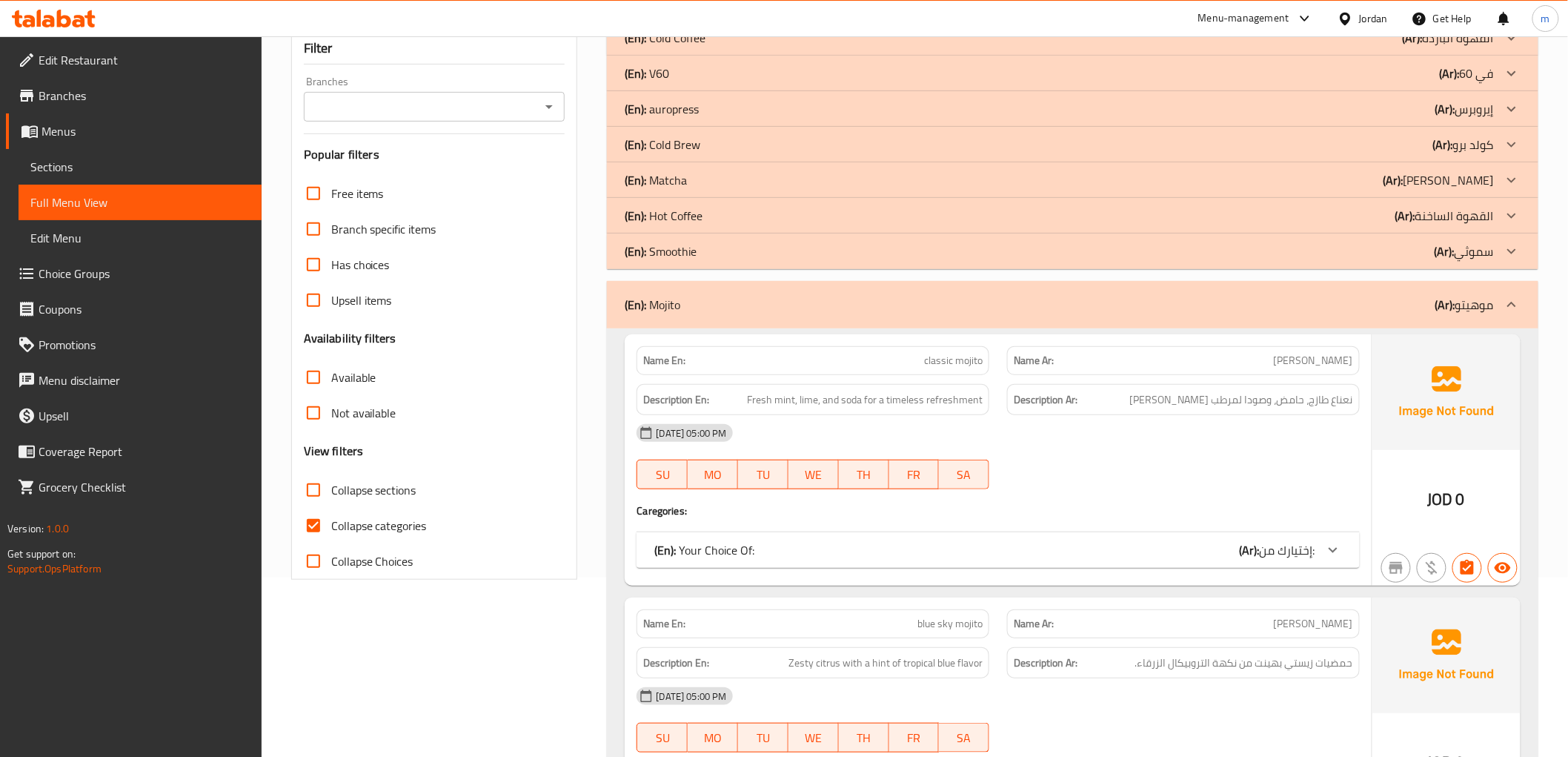
scroll to position [0, 0]
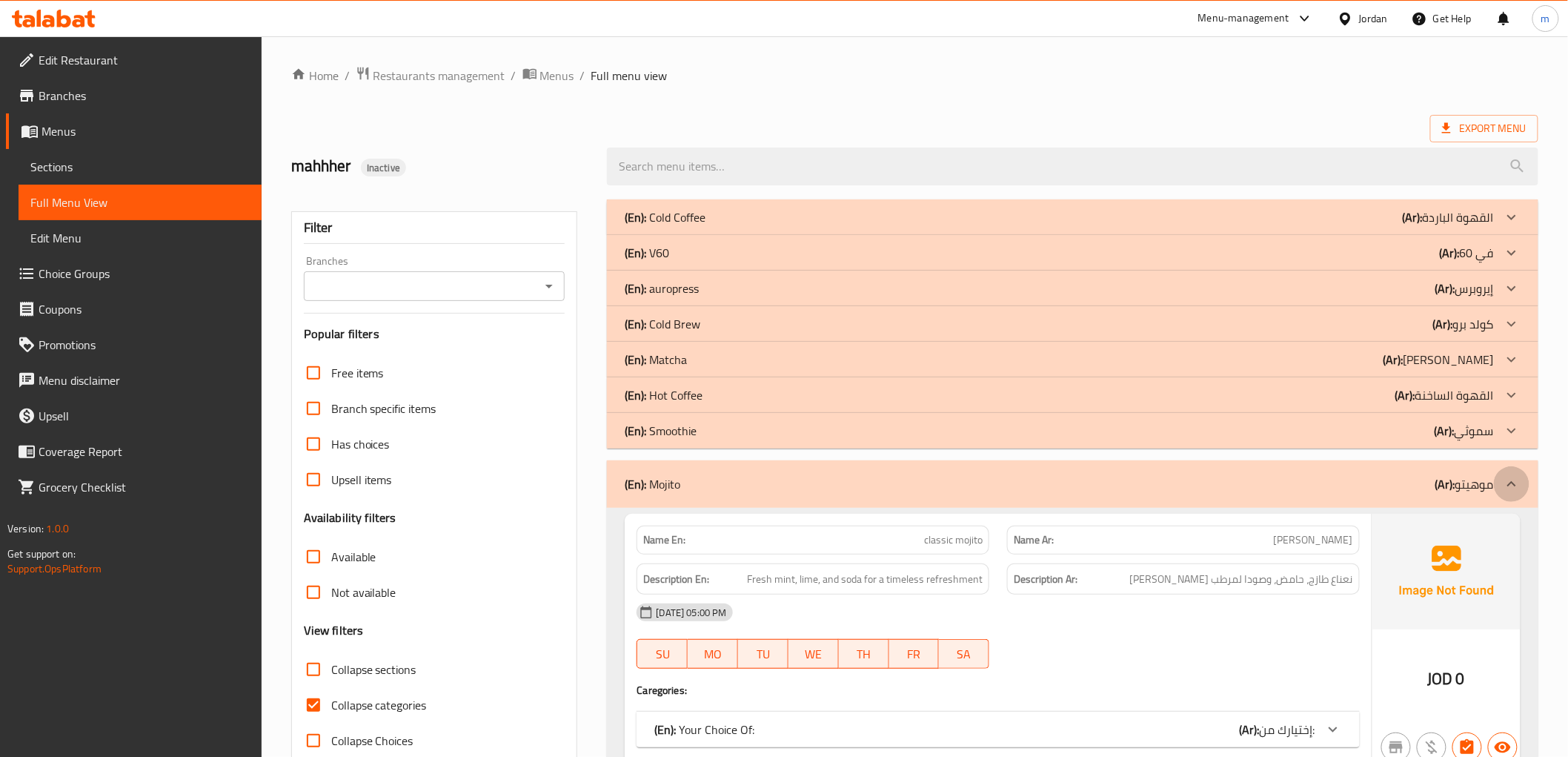
click at [1512, 485] on icon at bounding box center [1512, 484] width 18 height 18
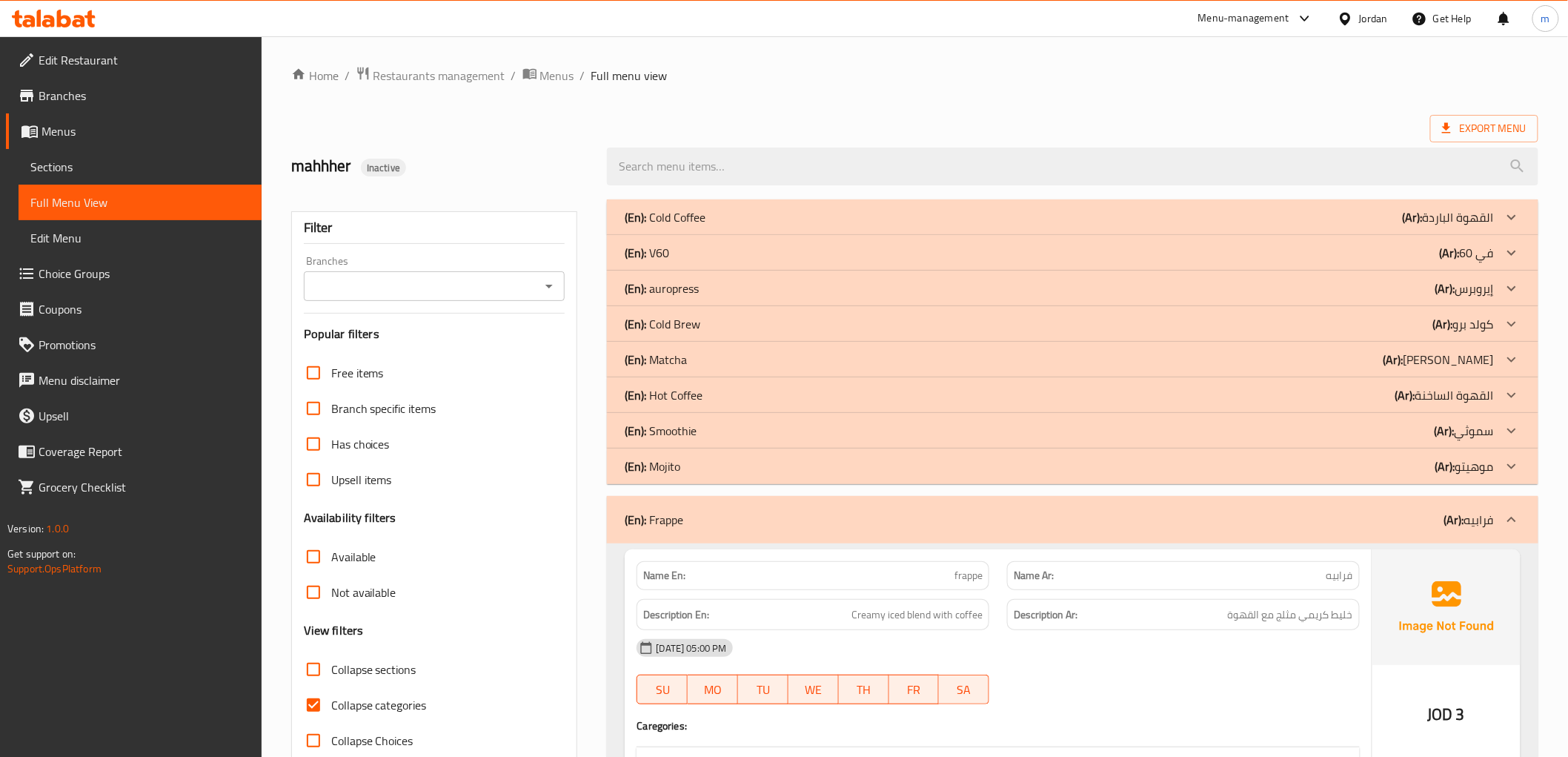
click at [1510, 520] on icon at bounding box center [1511, 518] width 9 height 5
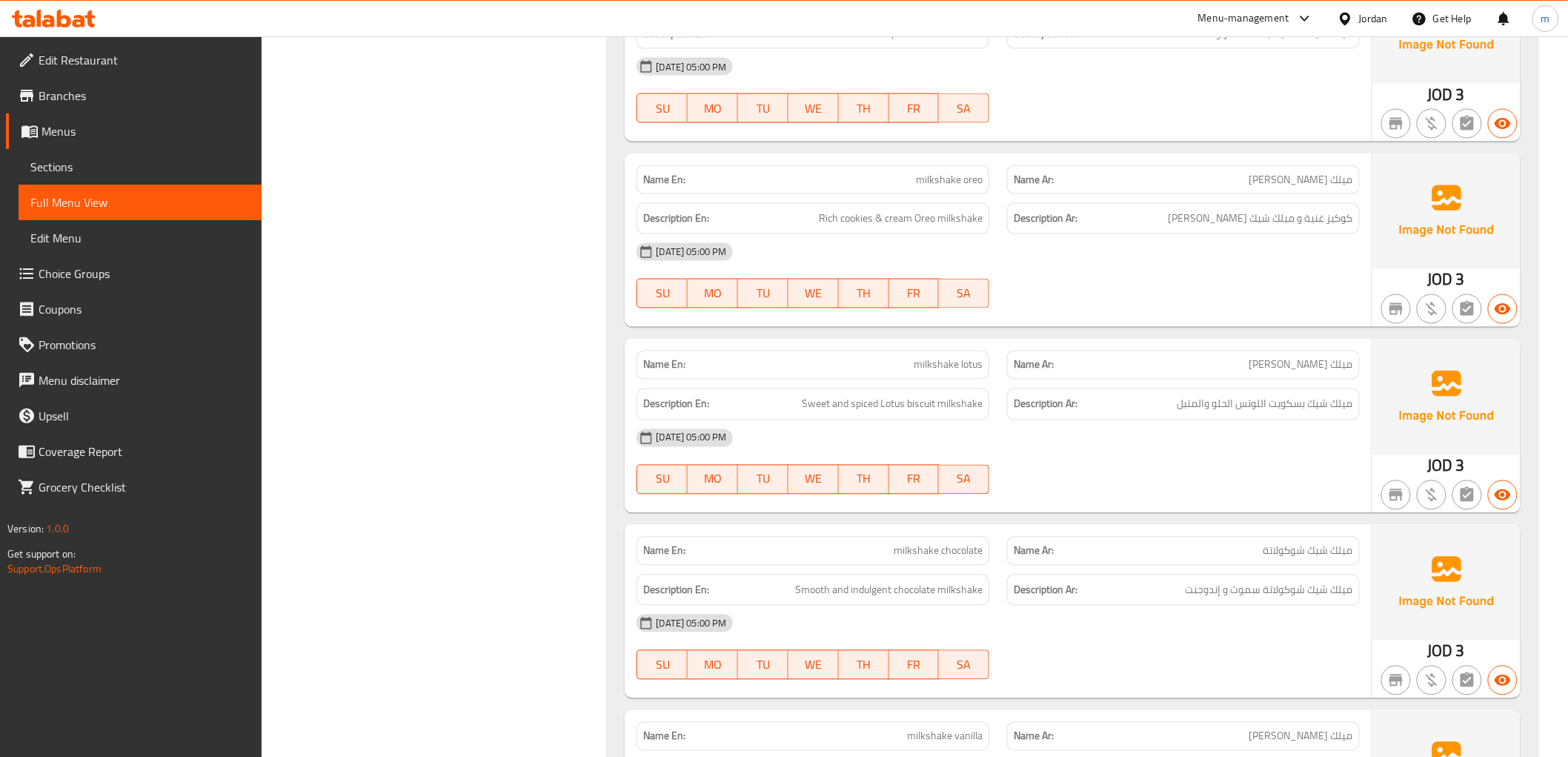
scroll to position [1071, 0]
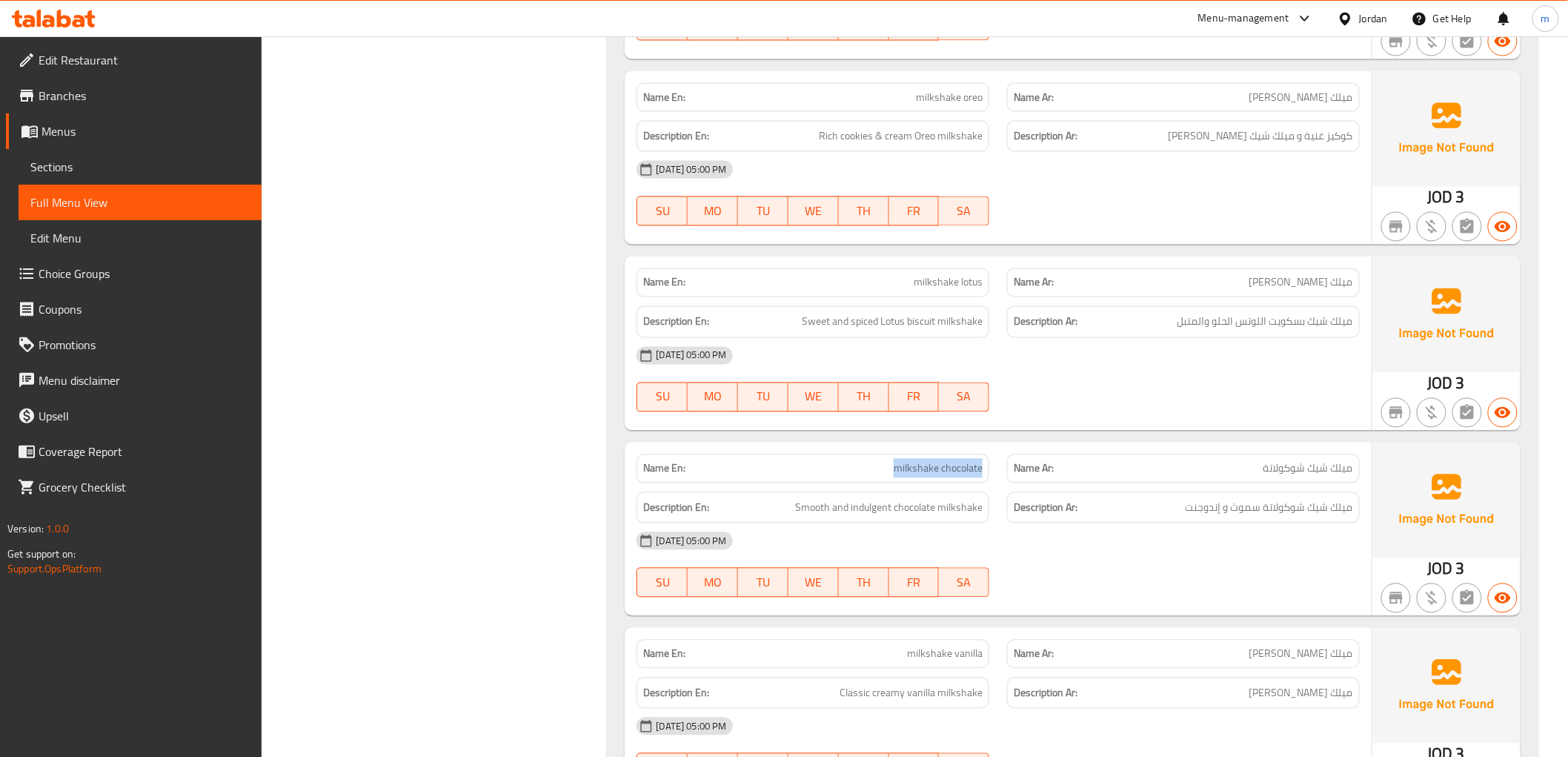
drag, startPoint x: 898, startPoint y: 476, endPoint x: 986, endPoint y: 476, distance: 88.0
click at [986, 476] on div "Name En: milkshake chocolate" at bounding box center [813, 468] width 353 height 28
click at [943, 499] on span "Smooth and indulgent chocolate milkshake" at bounding box center [888, 508] width 187 height 19
drag, startPoint x: 804, startPoint y: 514, endPoint x: 825, endPoint y: 511, distance: 21.2
click at [825, 511] on span "Smooth and indulgent chocolate milkshake" at bounding box center [888, 508] width 187 height 19
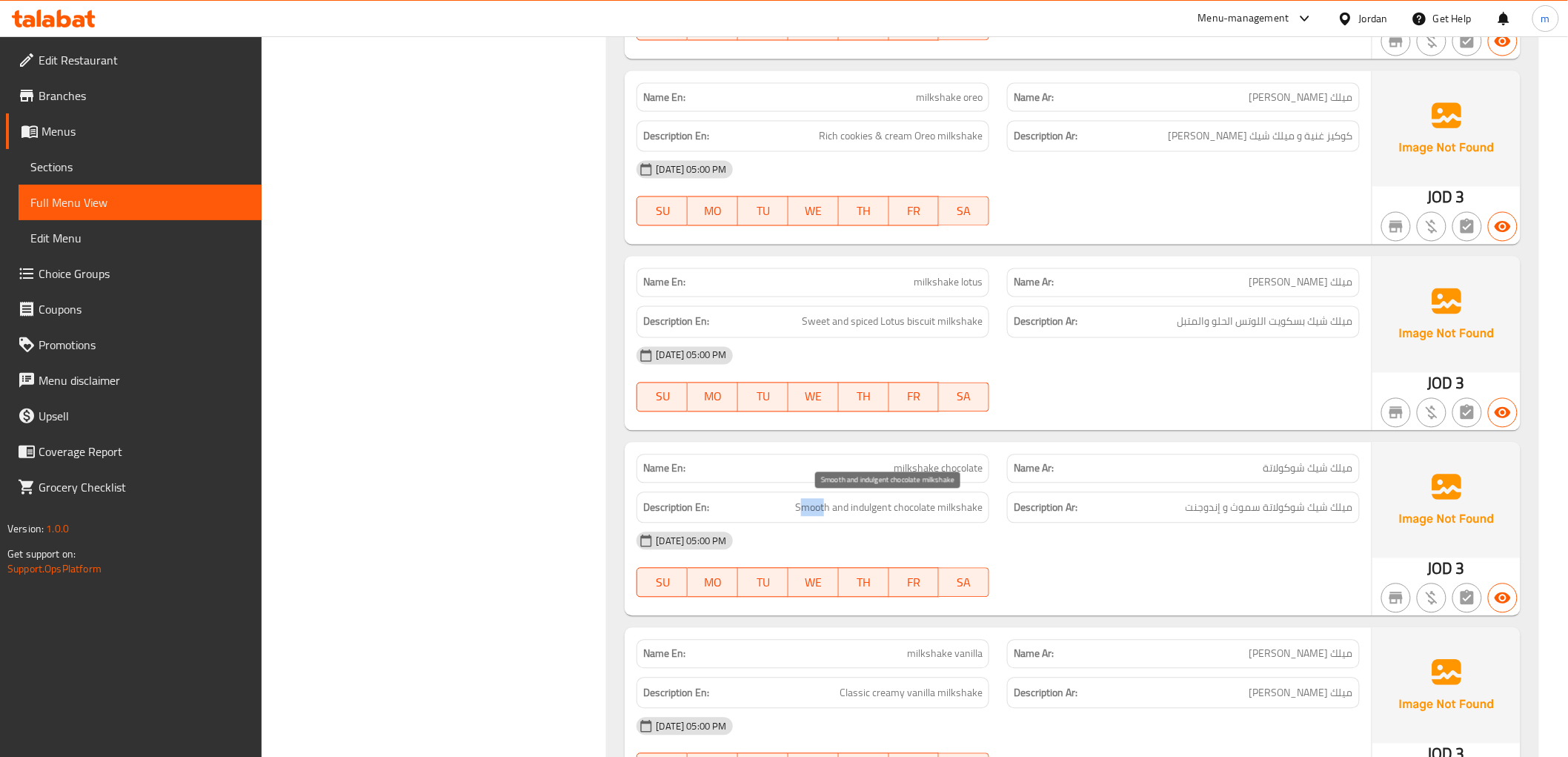
click at [817, 502] on span "Smooth and indulgent chocolate milkshake" at bounding box center [888, 508] width 187 height 19
click at [815, 538] on div "09-10-2025 05:00 PM" at bounding box center [998, 541] width 741 height 35
click at [813, 514] on span "Smooth and indulgent chocolate milkshake" at bounding box center [888, 508] width 187 height 19
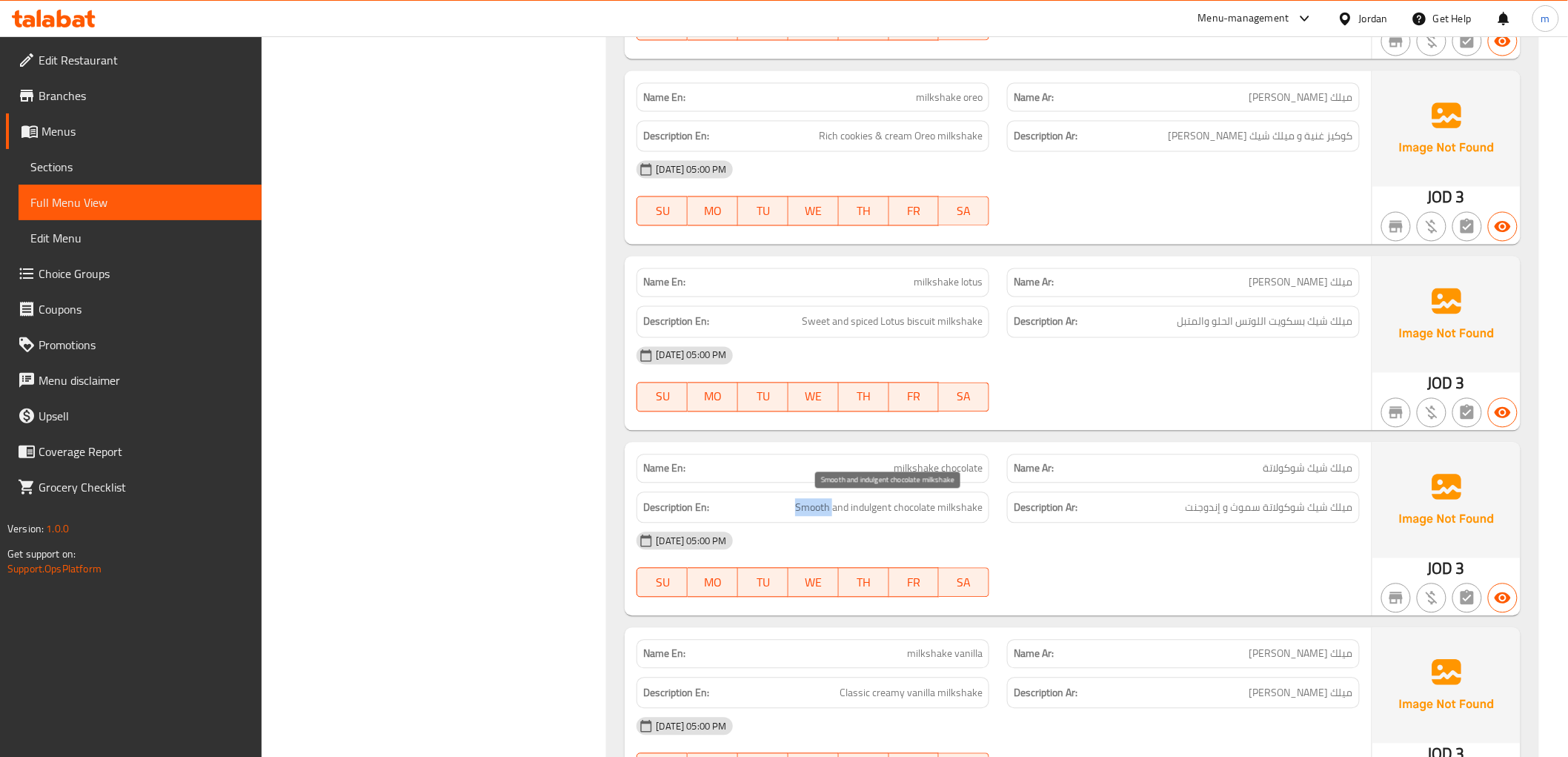
copy span "Smooth"
